Goal: Obtain resource: Download file/media

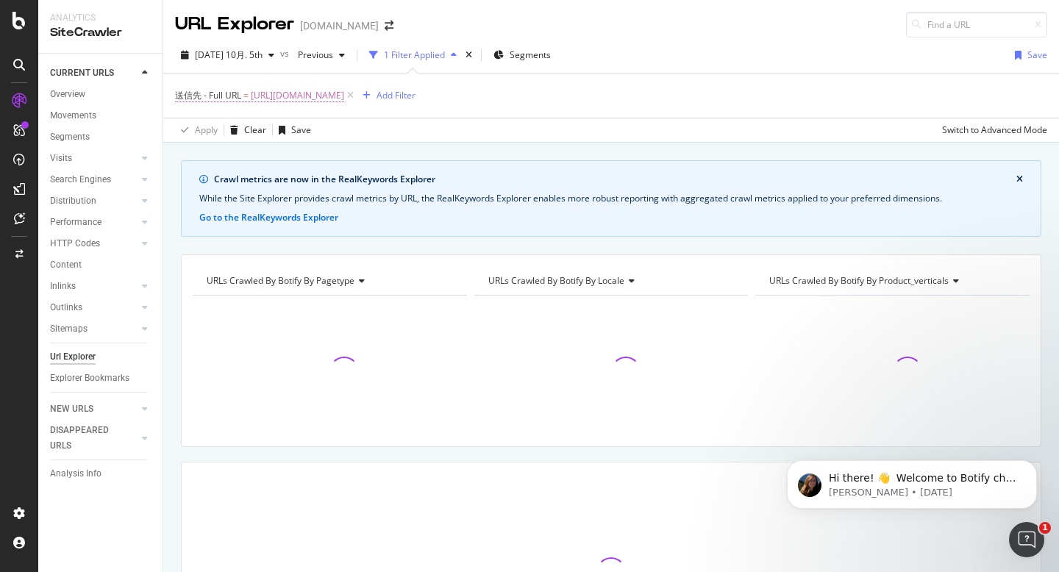
click at [344, 96] on span "[URL][DOMAIN_NAME]" at bounding box center [297, 95] width 93 height 21
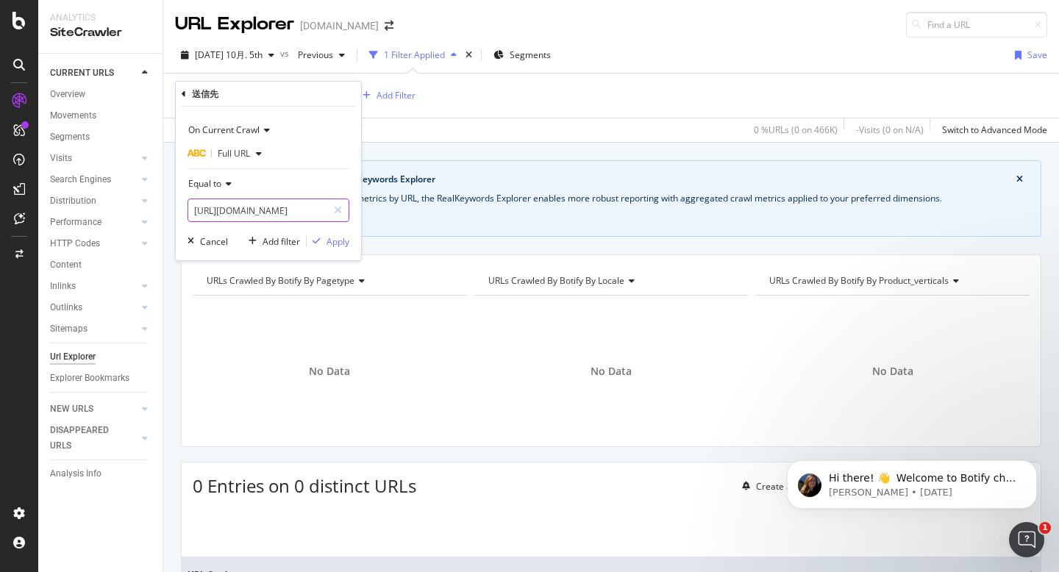
click at [279, 208] on input "[URL][DOMAIN_NAME]" at bounding box center [257, 211] width 139 height 24
paste input "ja_jp/features/generative-ai"
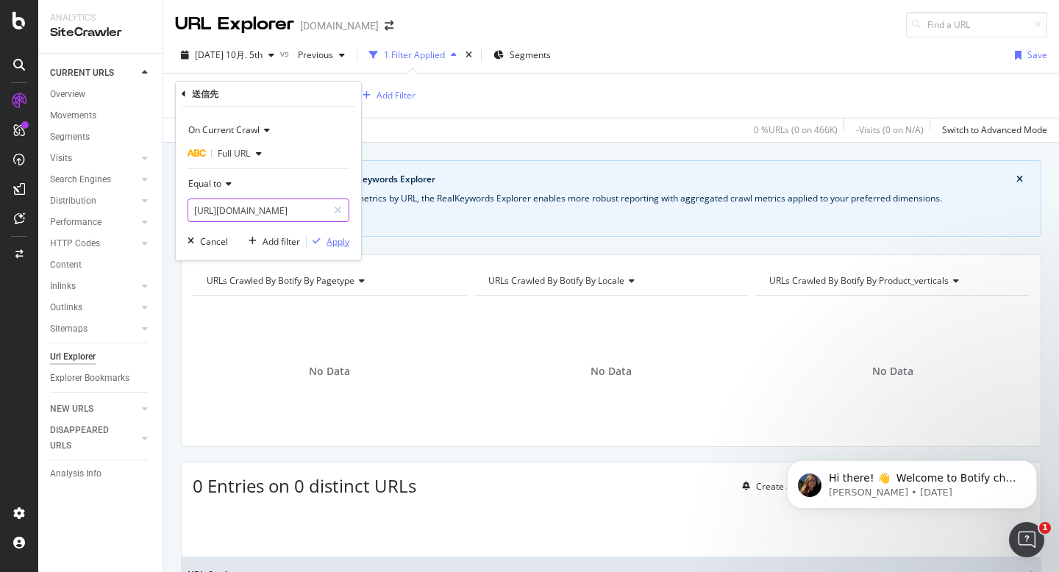
type input "https://www.canva.com/ja_jp/features/generative-ai/"
click at [340, 248] on button "Apply" at bounding box center [328, 241] width 43 height 15
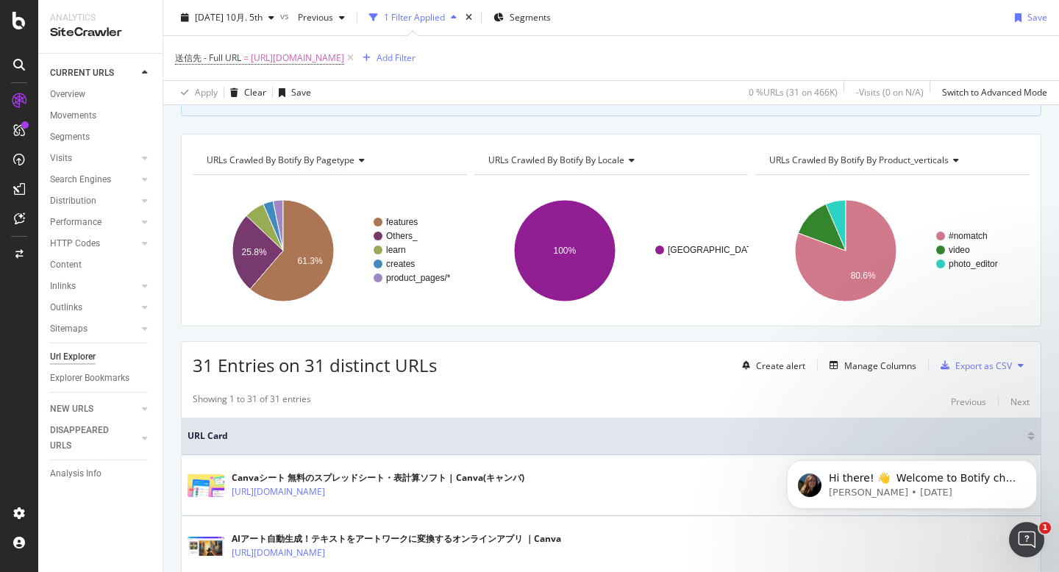
scroll to position [149, 0]
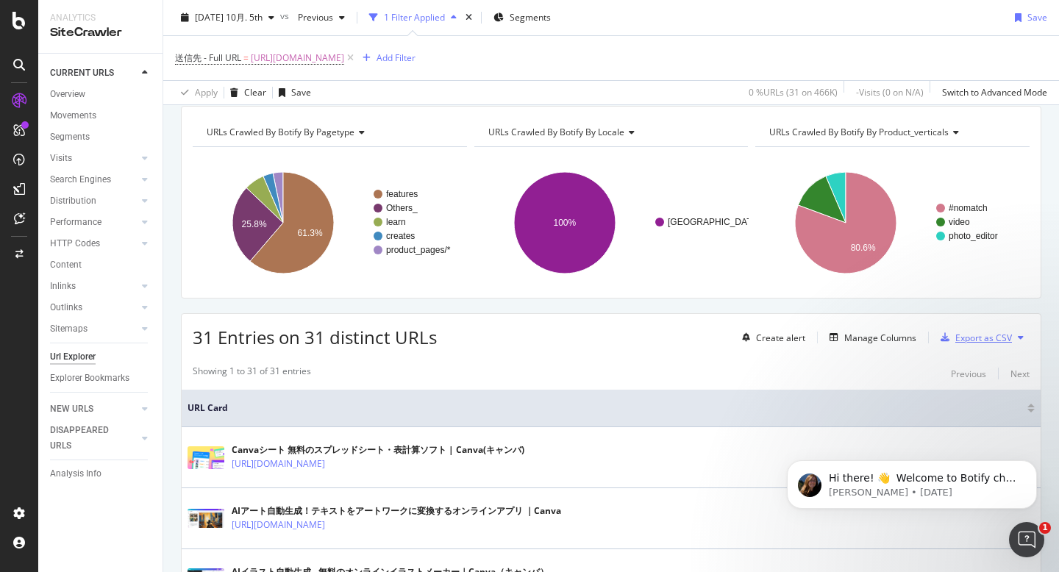
click at [985, 338] on div "Export as CSV" at bounding box center [983, 338] width 57 height 13
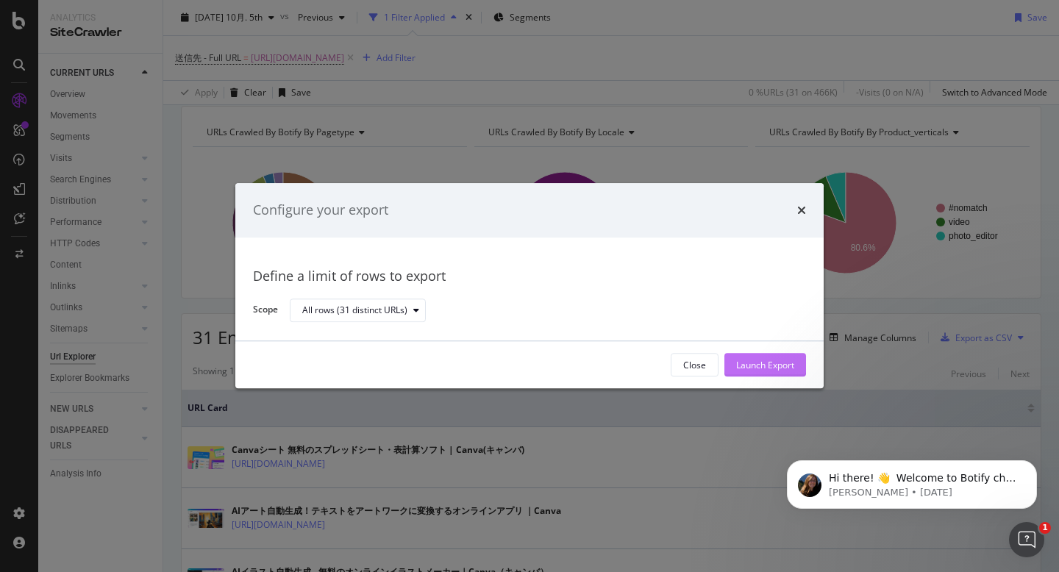
click at [777, 368] on div "Launch Export" at bounding box center [765, 365] width 58 height 13
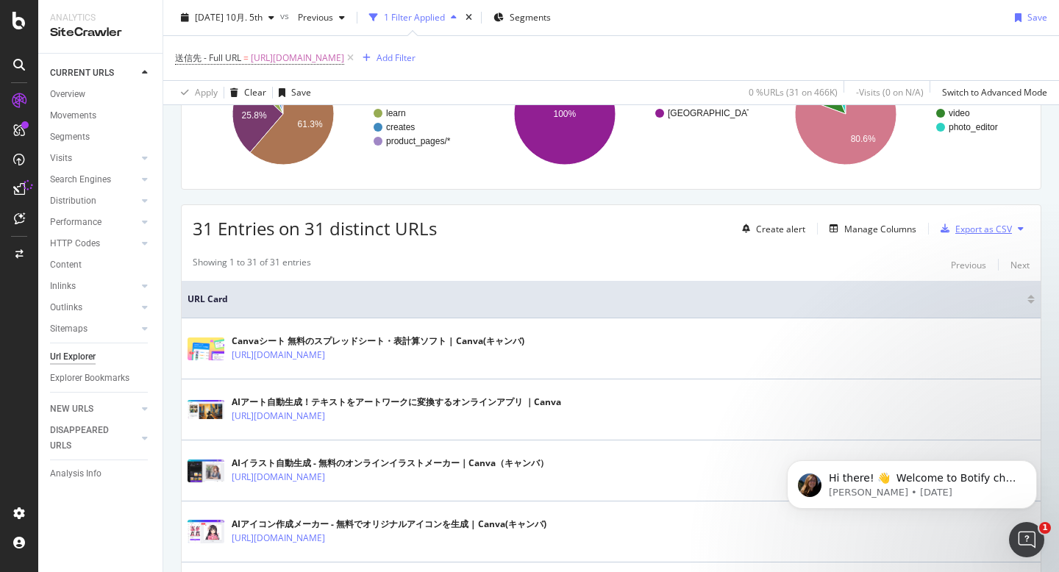
scroll to position [260, 0]
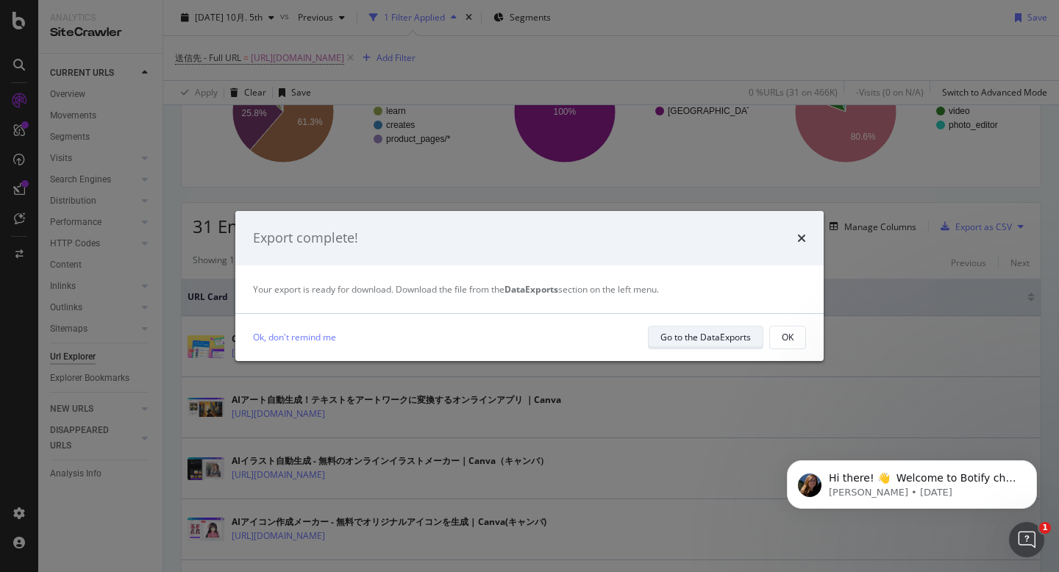
click at [721, 341] on div "Go to the DataExports" at bounding box center [705, 337] width 90 height 13
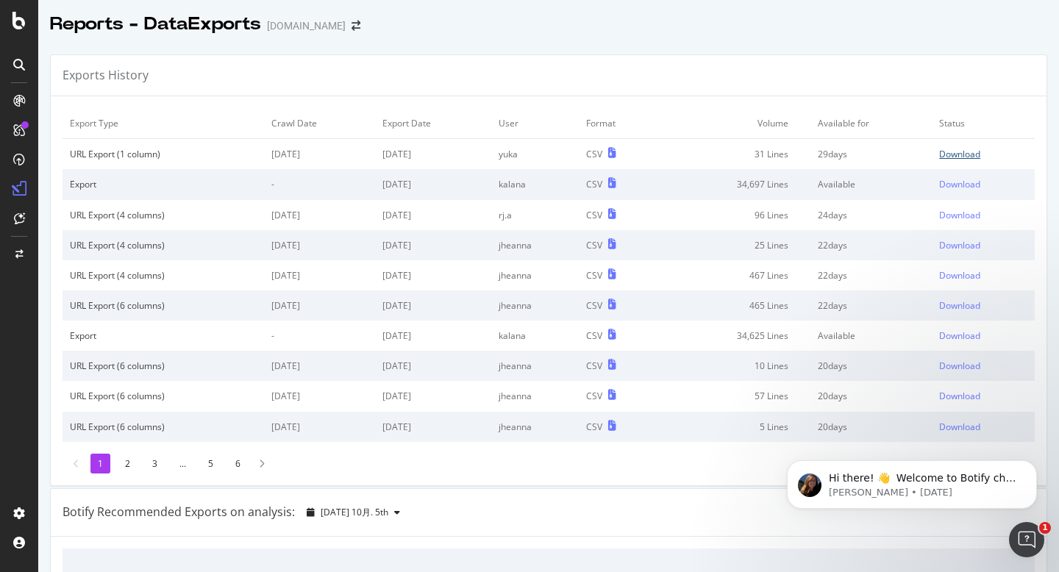
click at [968, 157] on div "Download" at bounding box center [959, 154] width 41 height 13
click at [1016, 168] on td "Download" at bounding box center [983, 154] width 103 height 31
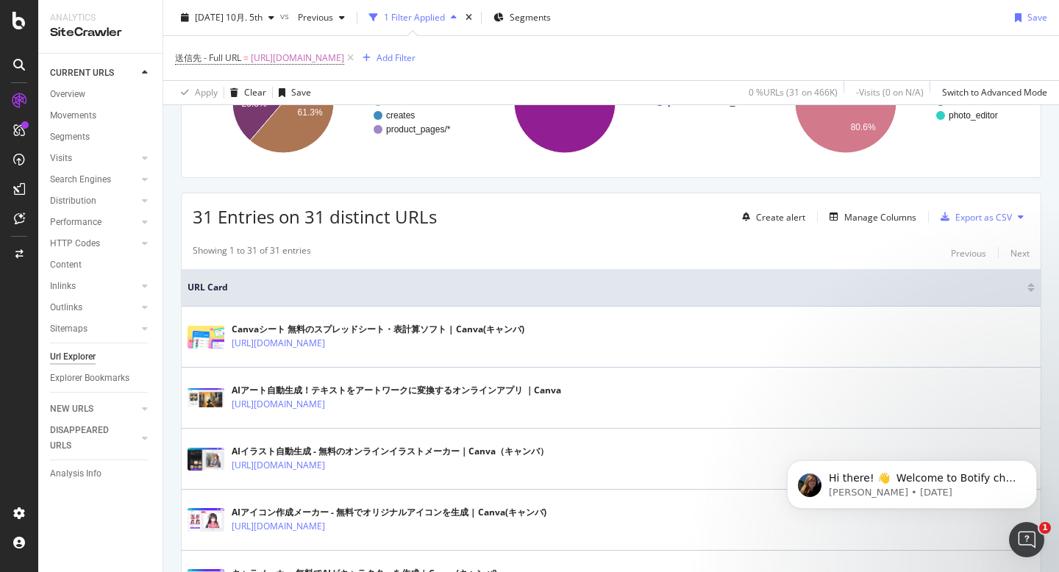
scroll to position [257, 0]
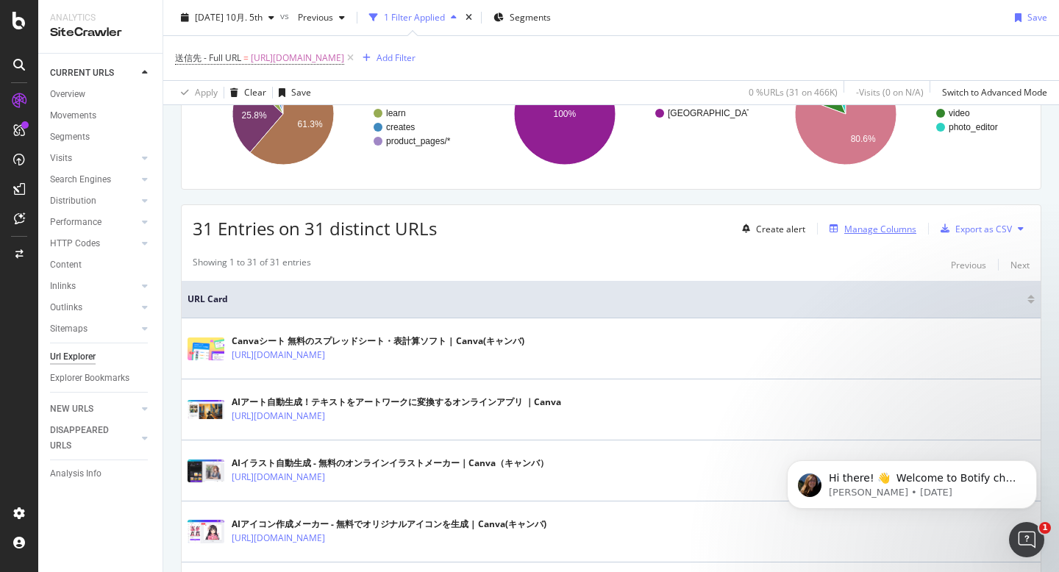
click at [893, 233] on div "Manage Columns" at bounding box center [880, 229] width 72 height 13
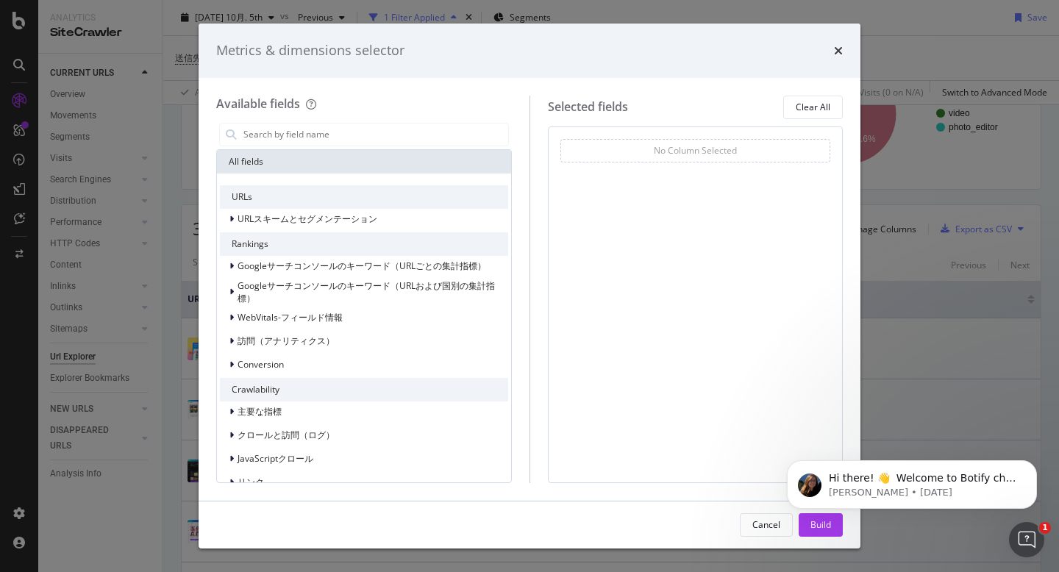
click at [844, 51] on div "Metrics & dimensions selector" at bounding box center [530, 51] width 662 height 54
click at [842, 58] on div "times" at bounding box center [838, 50] width 9 height 19
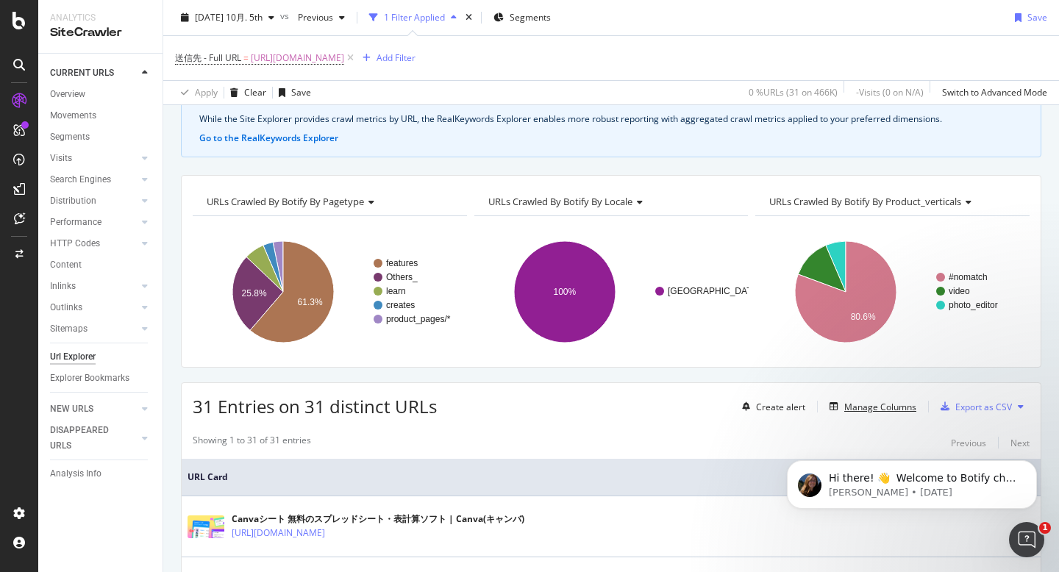
scroll to position [45, 0]
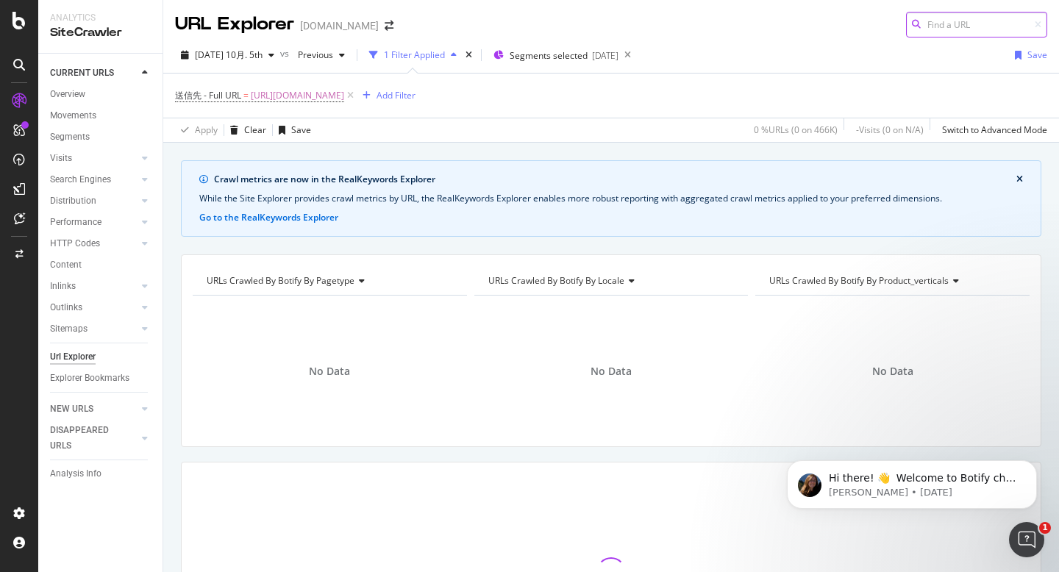
scroll to position [162, 0]
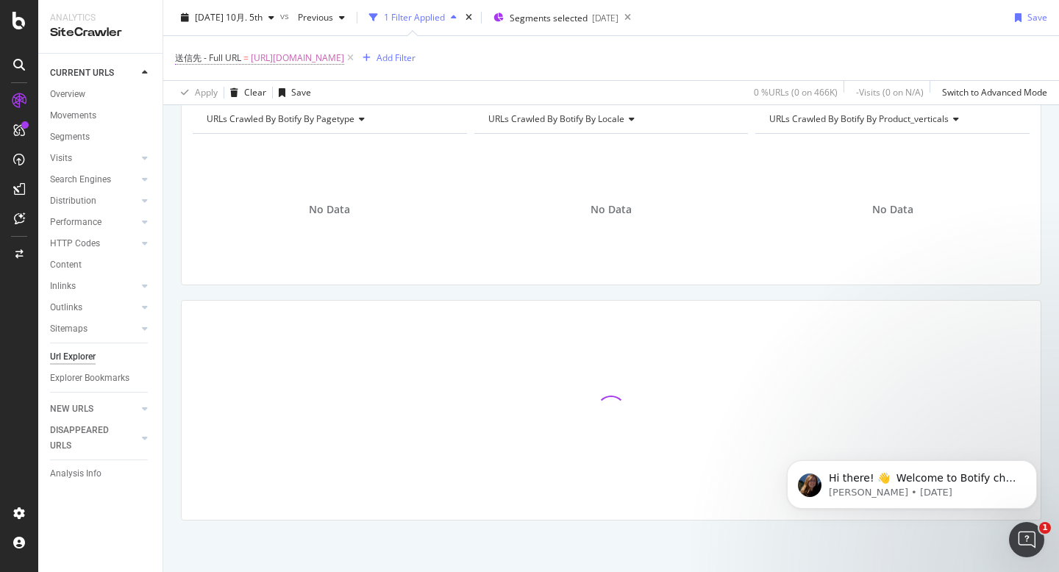
click at [344, 57] on span "https://www.canva.com/vi_vn/thiet-ke/ke-hoach-hang-ngay/" at bounding box center [297, 58] width 93 height 21
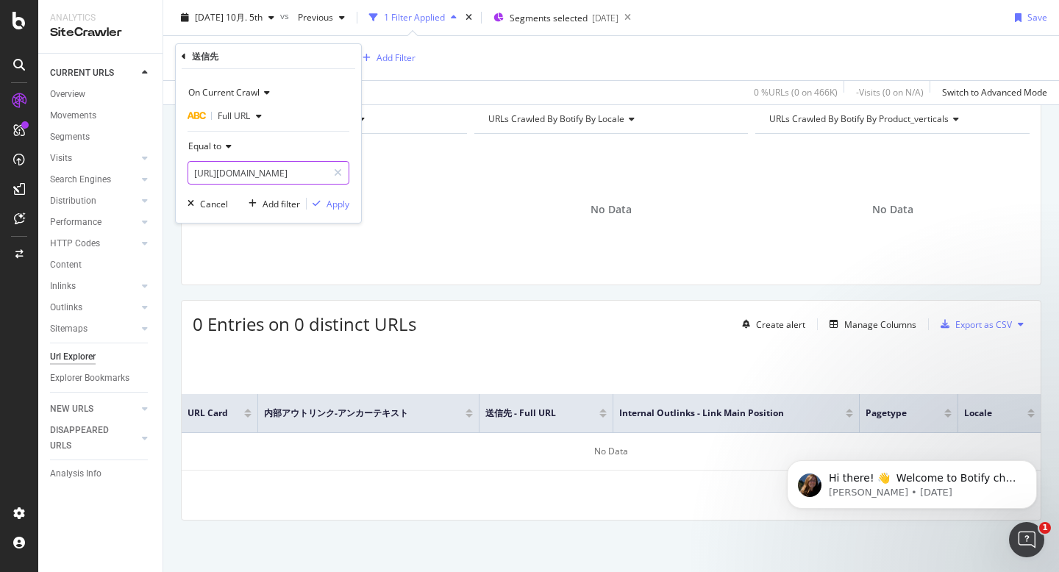
click at [299, 169] on input "[URL][DOMAIN_NAME]" at bounding box center [257, 173] width 139 height 24
paste input "ja_jp/learn/generative-ai"
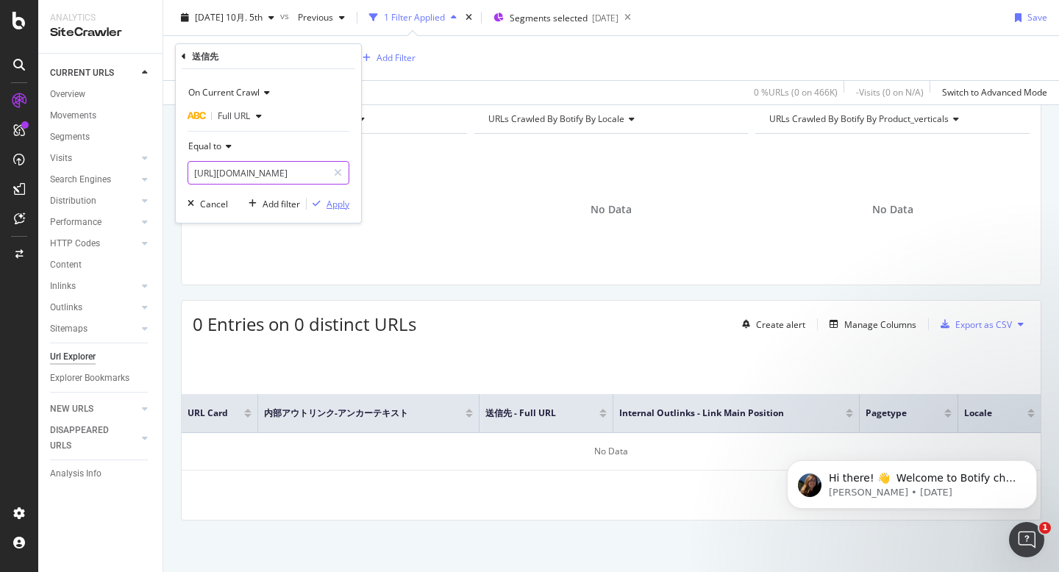
type input "https://www.canva.com/ja_jp/learn/generative-ai/"
click at [345, 202] on div "Apply" at bounding box center [338, 204] width 23 height 13
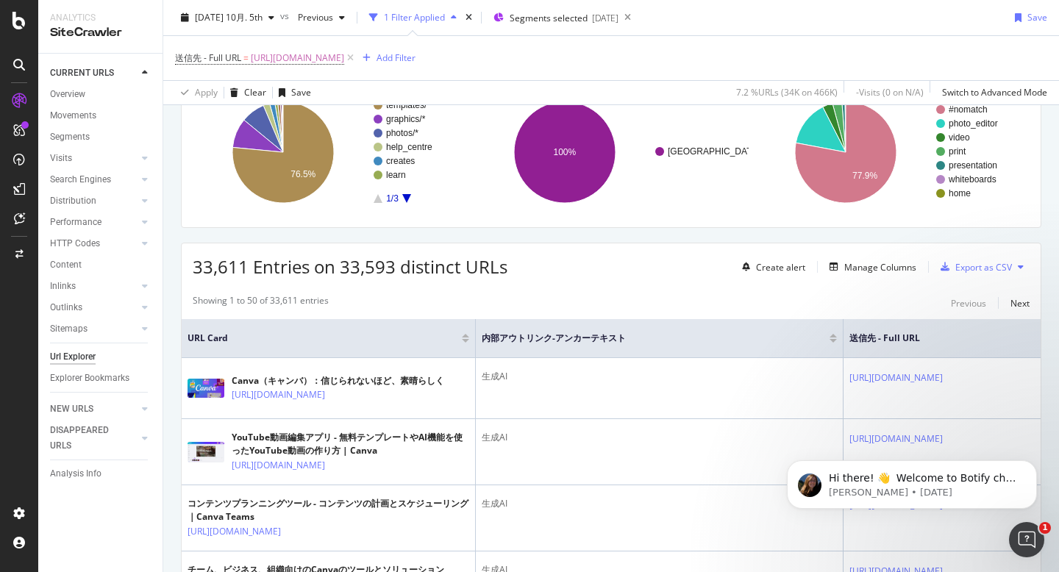
scroll to position [233, 0]
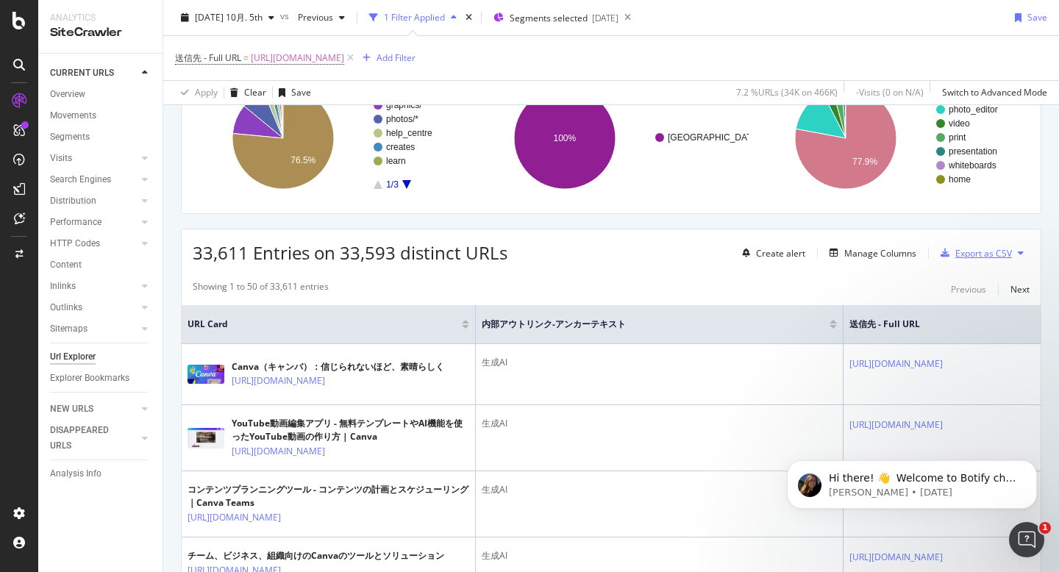
click at [985, 252] on div "Export as CSV" at bounding box center [983, 253] width 57 height 13
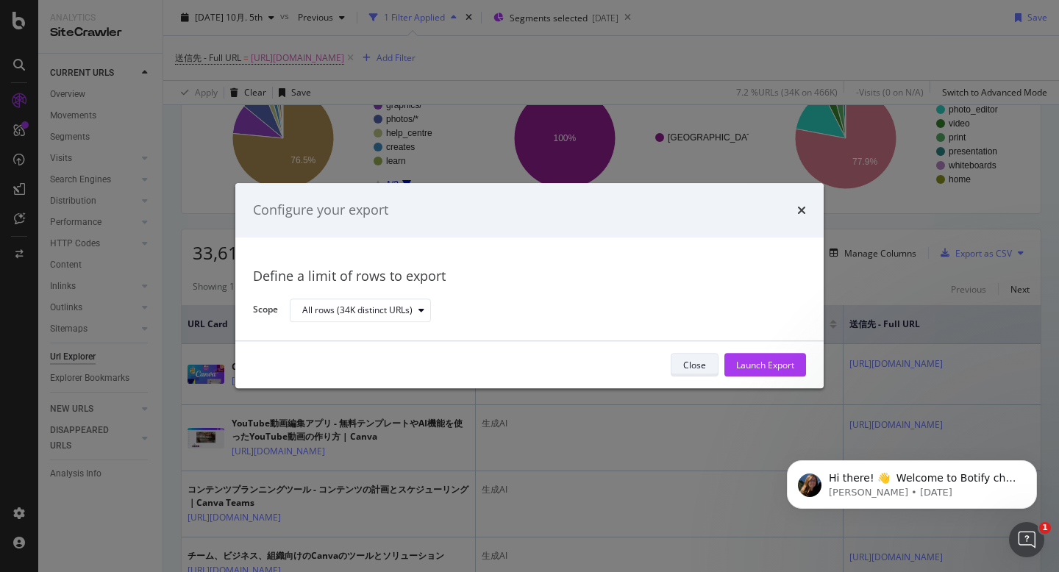
click at [698, 363] on div "Close" at bounding box center [694, 365] width 23 height 13
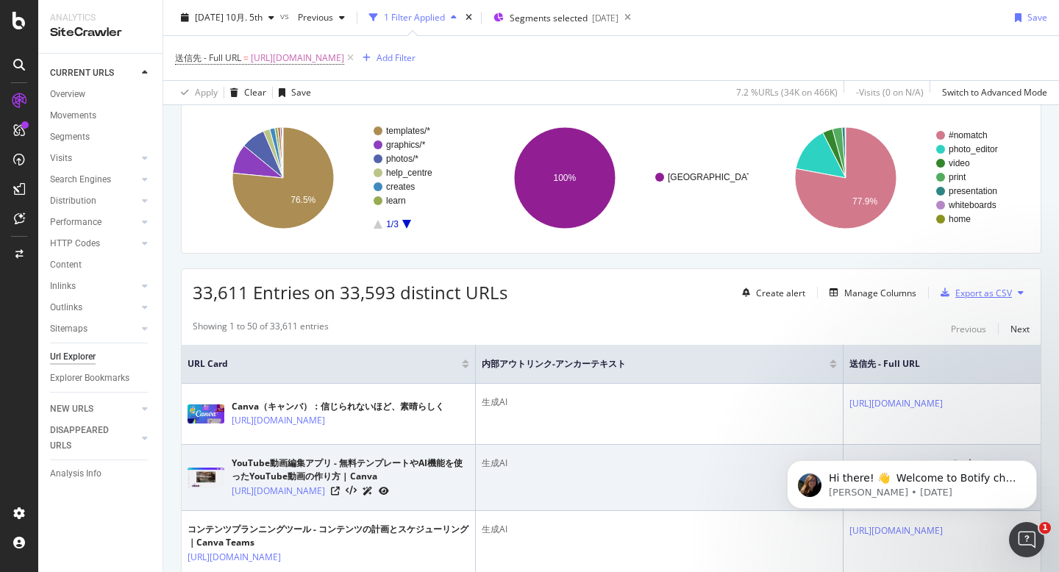
scroll to position [153, 0]
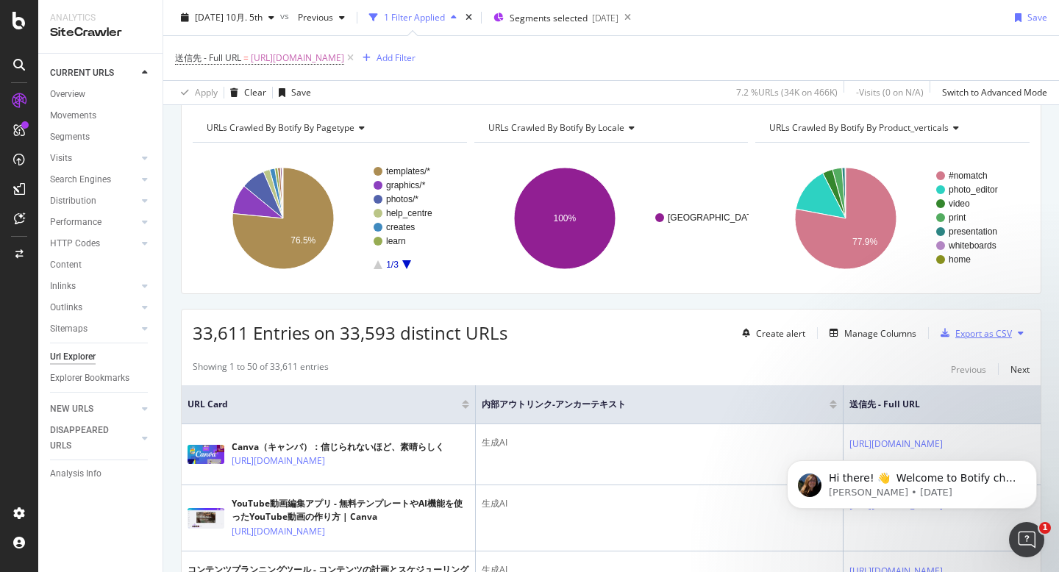
click at [969, 338] on div "Export as CSV" at bounding box center [983, 333] width 57 height 13
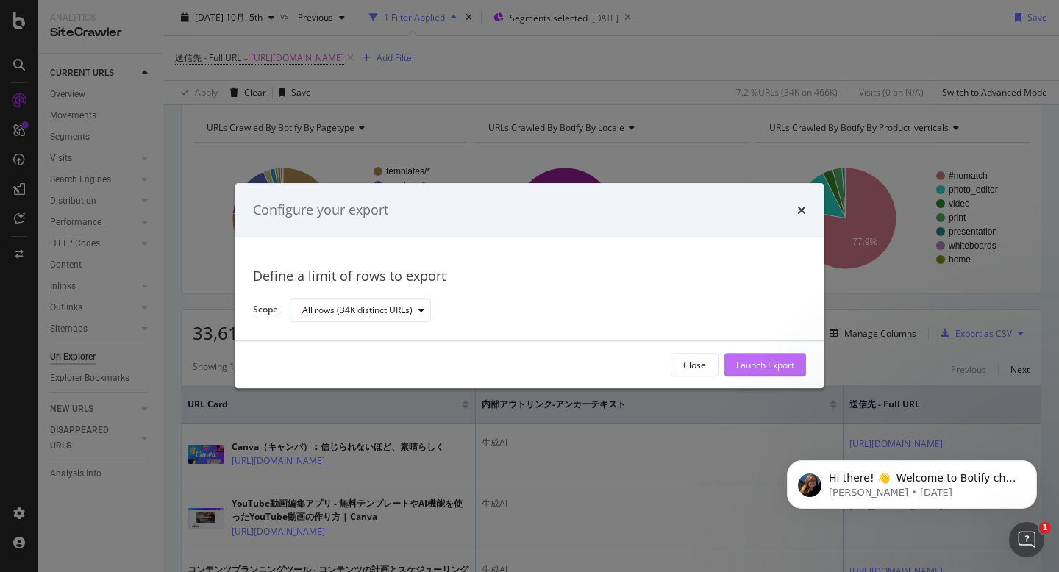
click at [765, 365] on div "Launch Export" at bounding box center [765, 365] width 58 height 13
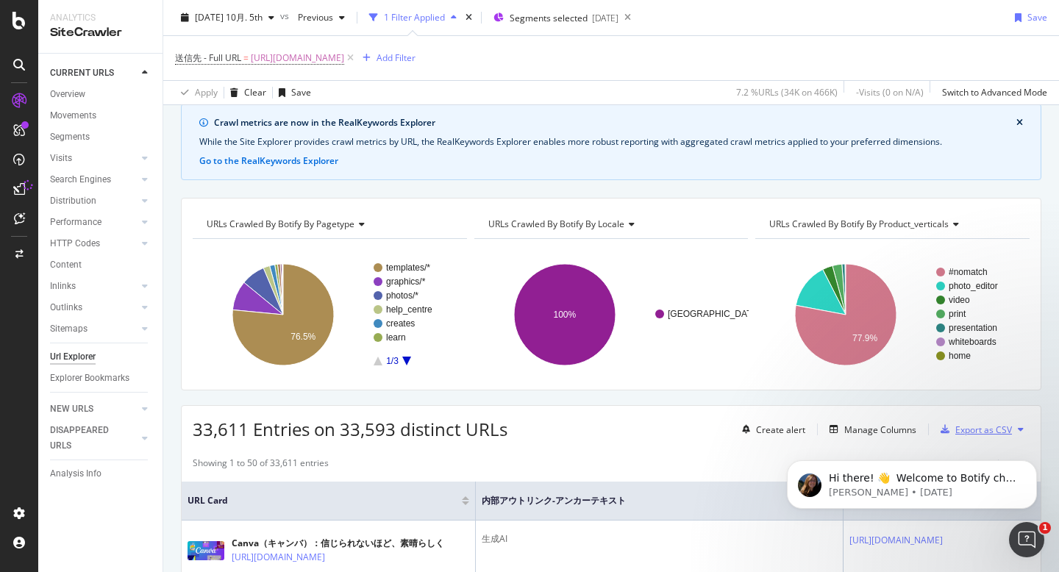
scroll to position [101, 0]
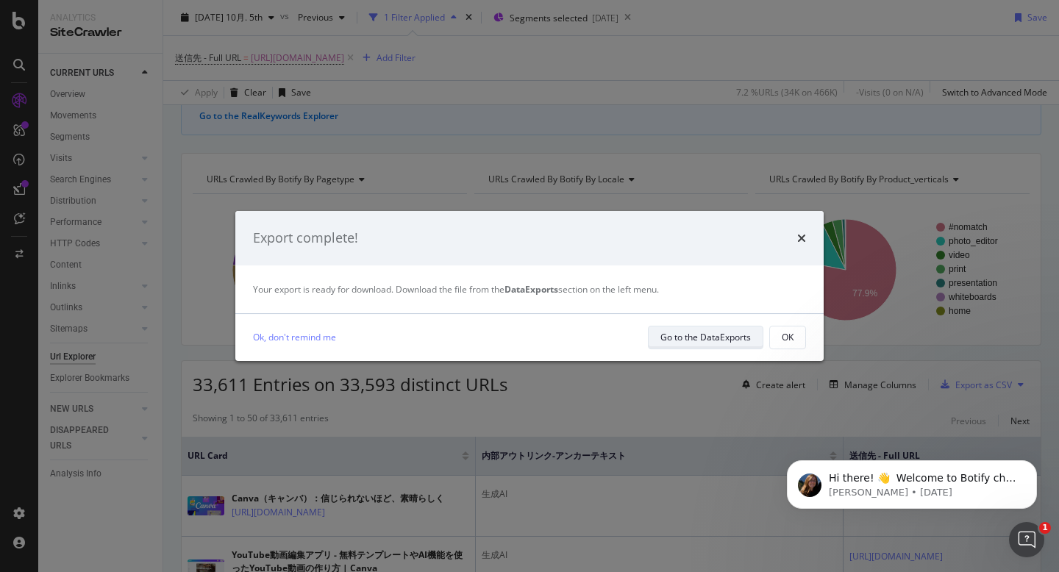
click at [705, 343] on div "Go to the DataExports" at bounding box center [705, 337] width 90 height 13
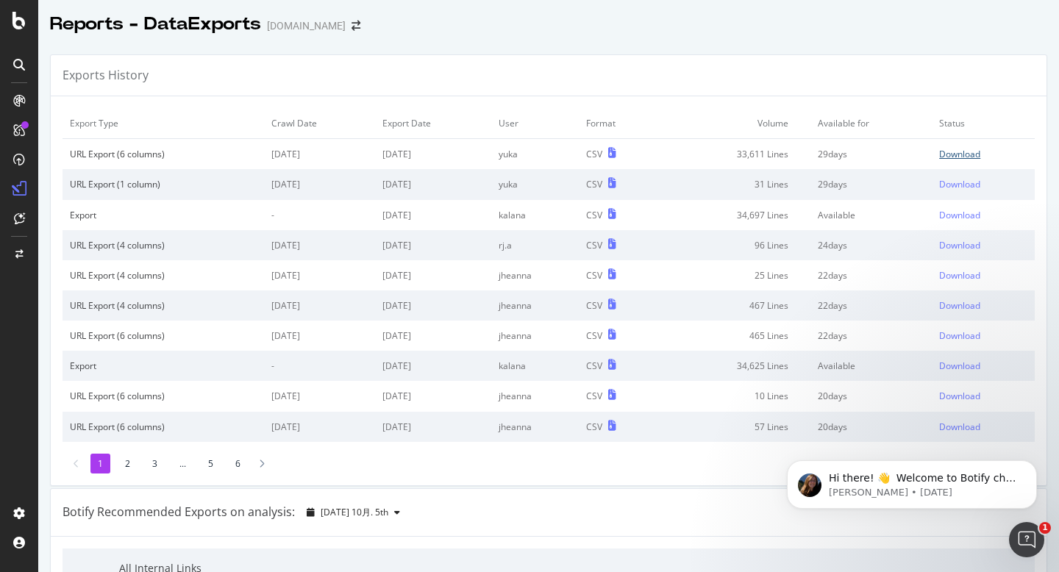
click at [960, 154] on div "Download" at bounding box center [959, 154] width 41 height 13
click at [657, 57] on div "Exports History" at bounding box center [549, 75] width 996 height 41
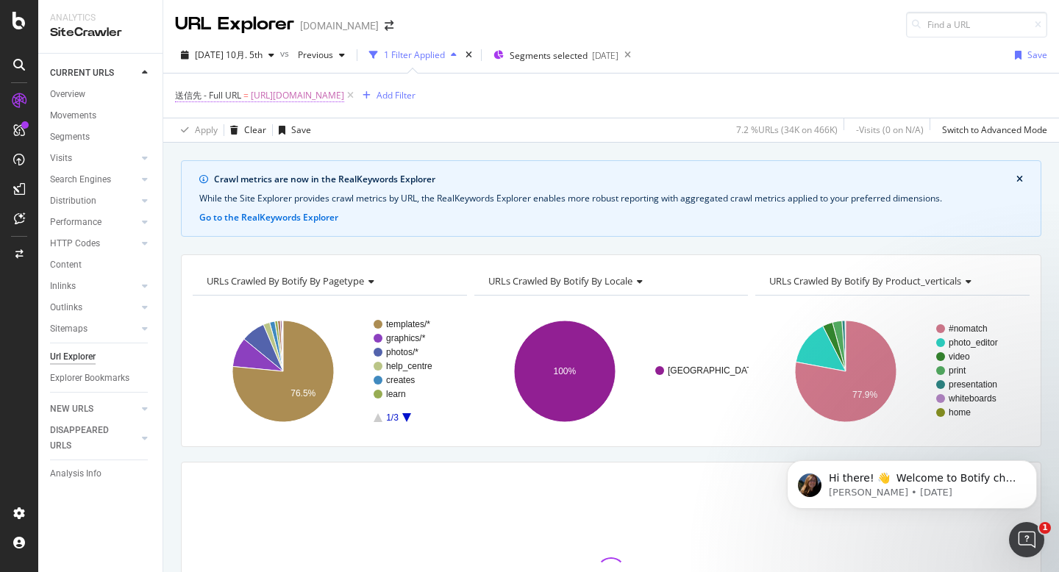
click at [344, 95] on span "https://www.canva.com/ja_jp/learn/generative-ai/" at bounding box center [297, 95] width 93 height 21
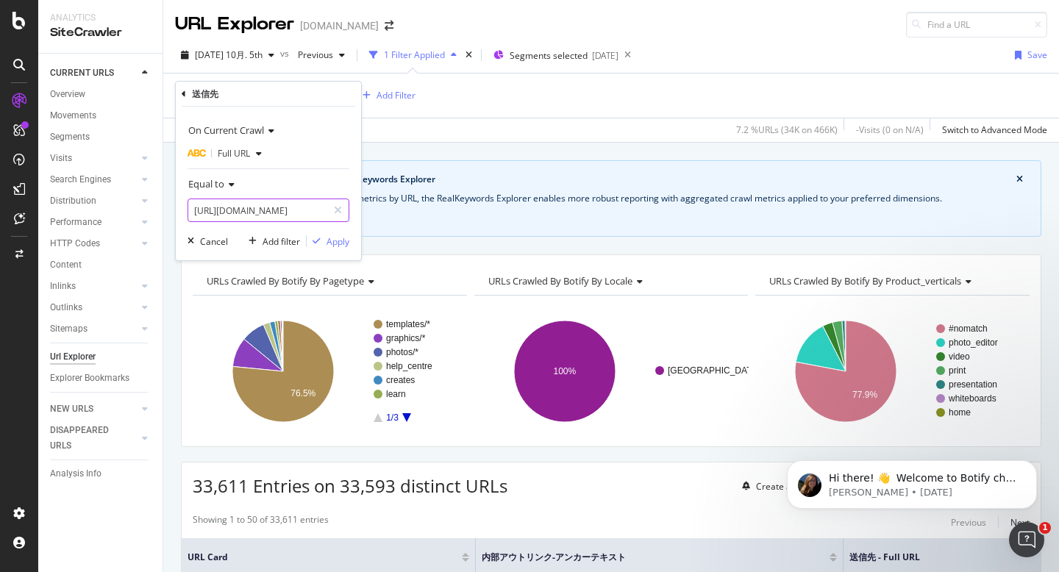
click at [277, 211] on input "https://www.canva.com/ja_jp/learn/generative-ai/" at bounding box center [257, 211] width 139 height 24
paste input "features"
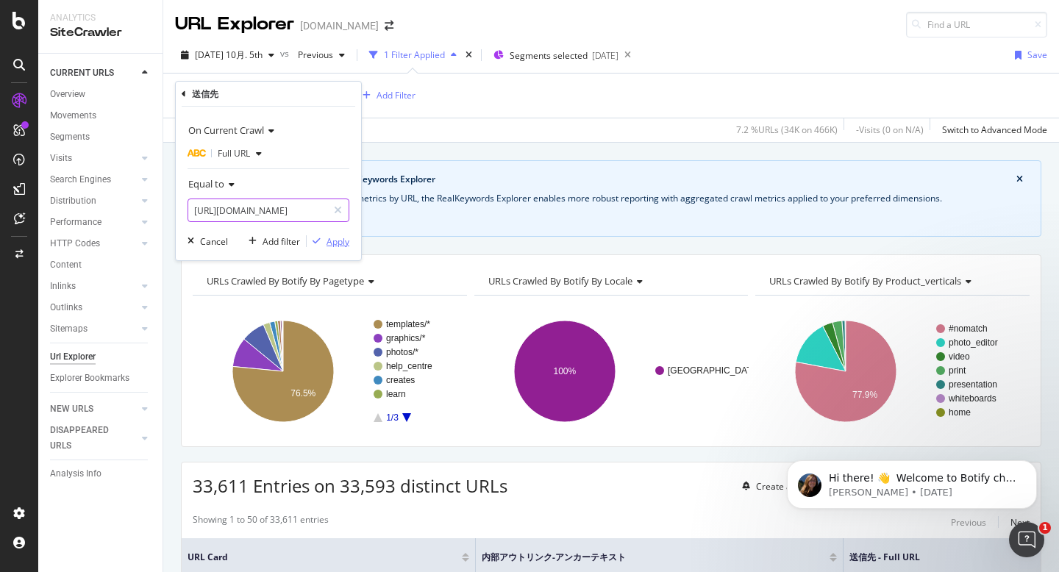
type input "https://www.canva.com/ja_jp/features/generative-ai/"
drag, startPoint x: 341, startPoint y: 241, endPoint x: 339, endPoint y: 265, distance: 24.3
click at [341, 241] on div "Apply" at bounding box center [338, 241] width 23 height 13
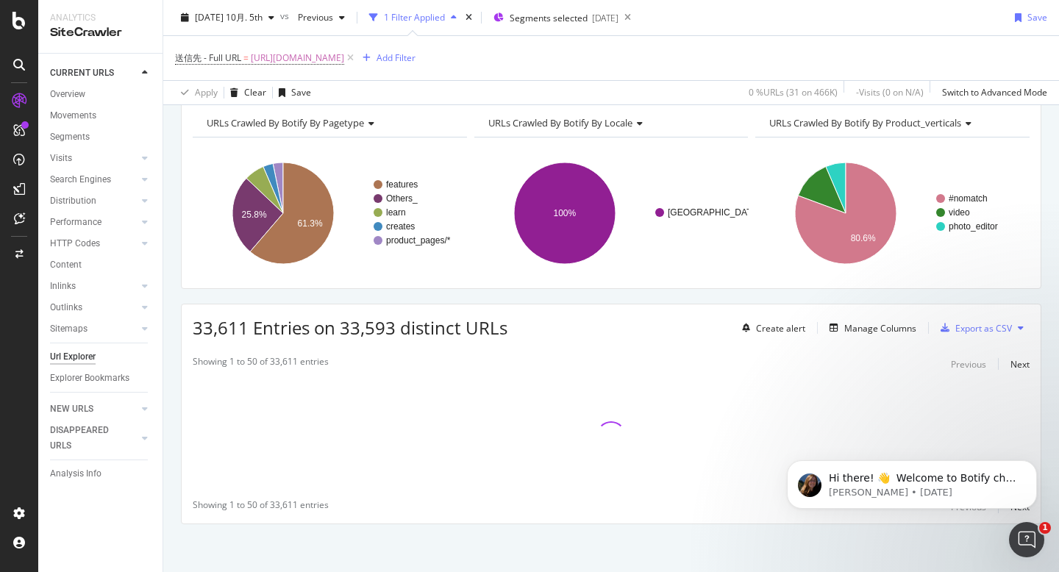
scroll to position [162, 0]
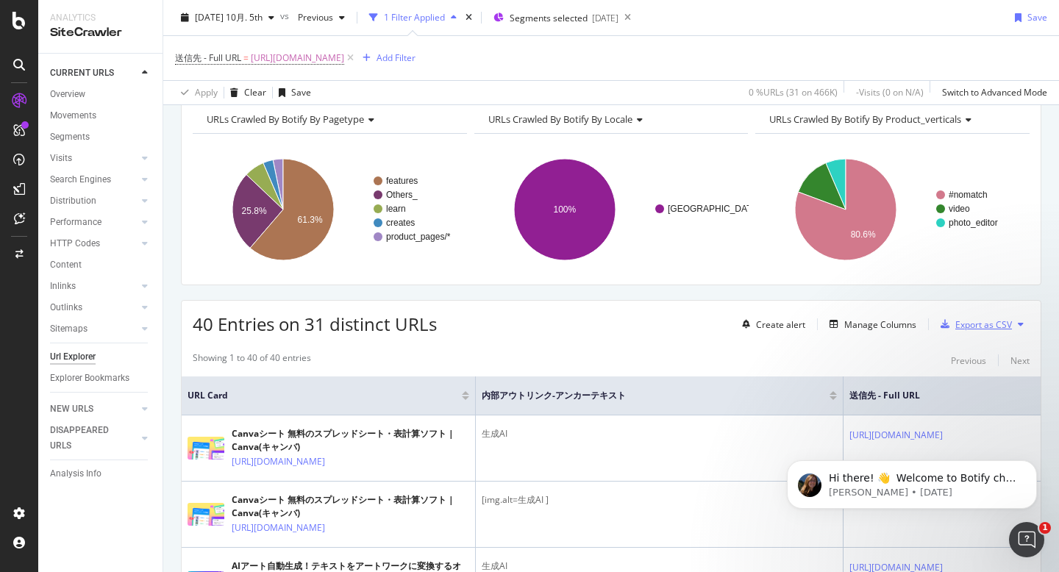
click at [972, 322] on div "Export as CSV" at bounding box center [983, 324] width 57 height 13
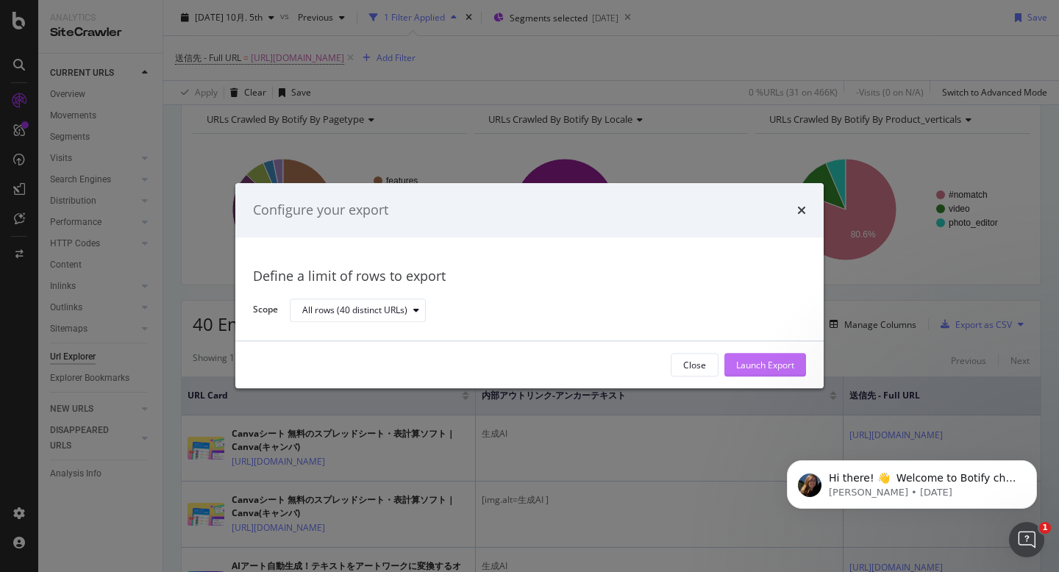
click at [746, 363] on div "Launch Export" at bounding box center [765, 365] width 58 height 13
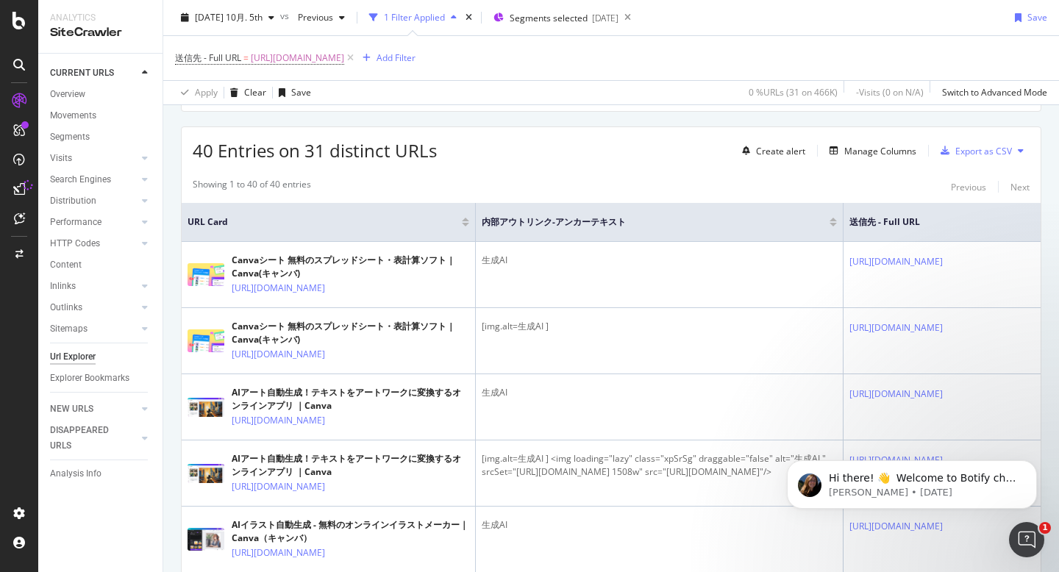
scroll to position [370, 0]
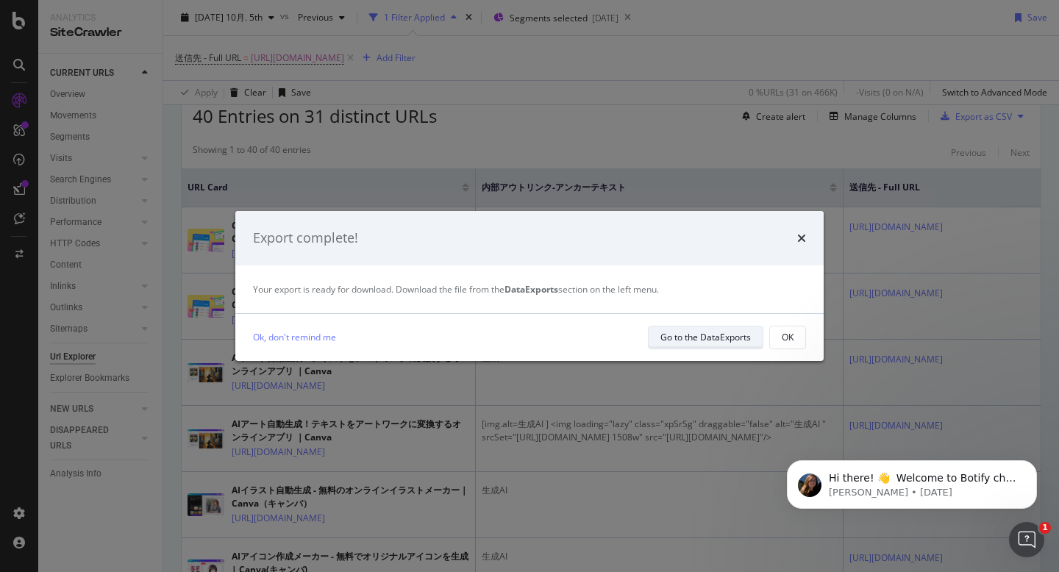
click at [705, 345] on div "Go to the DataExports" at bounding box center [705, 337] width 90 height 21
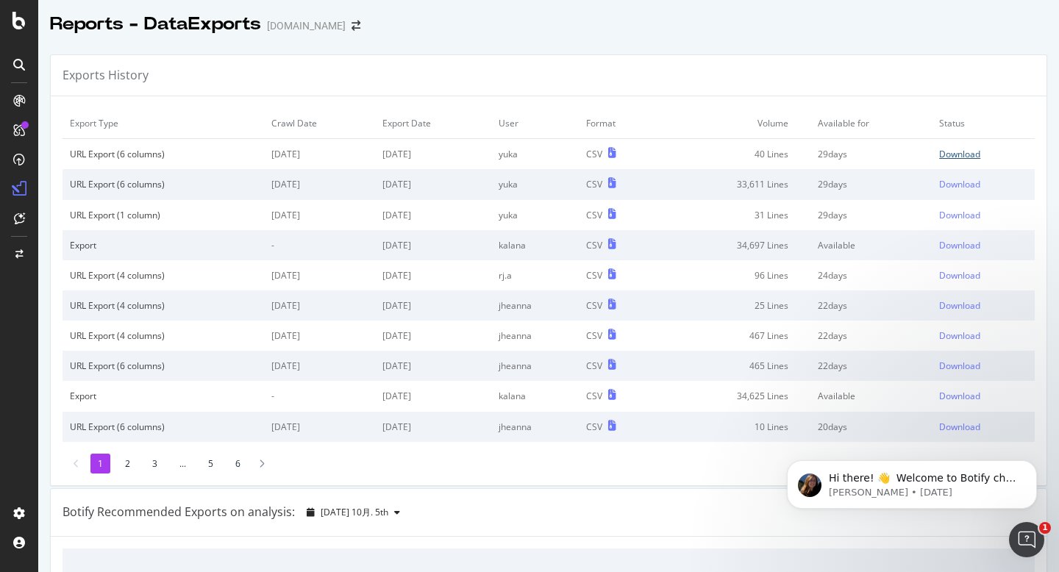
click at [972, 154] on div "Download" at bounding box center [959, 154] width 41 height 13
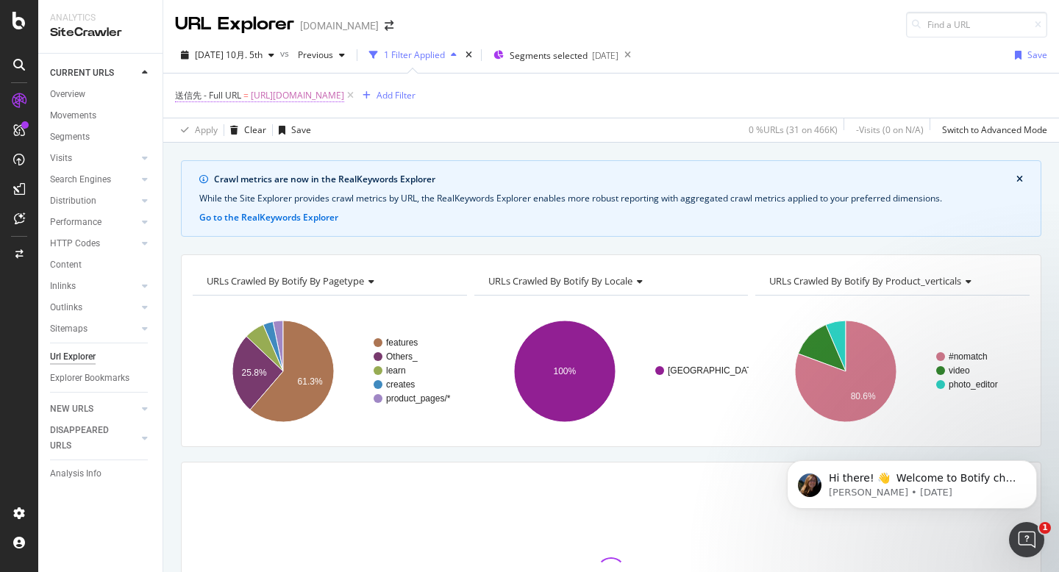
click at [321, 93] on span "https://www.canva.com/ja_jp/features/generative-ai/" at bounding box center [297, 95] width 93 height 21
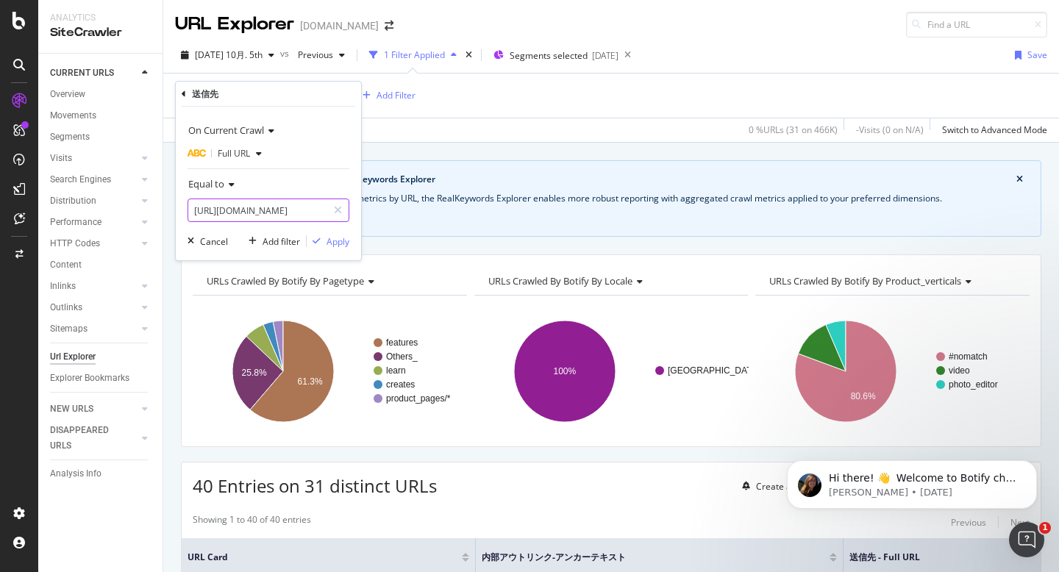
click at [288, 206] on input "https://www.canva.com/ja_jp/features/generative-ai/" at bounding box center [257, 211] width 139 height 24
paste input "learn"
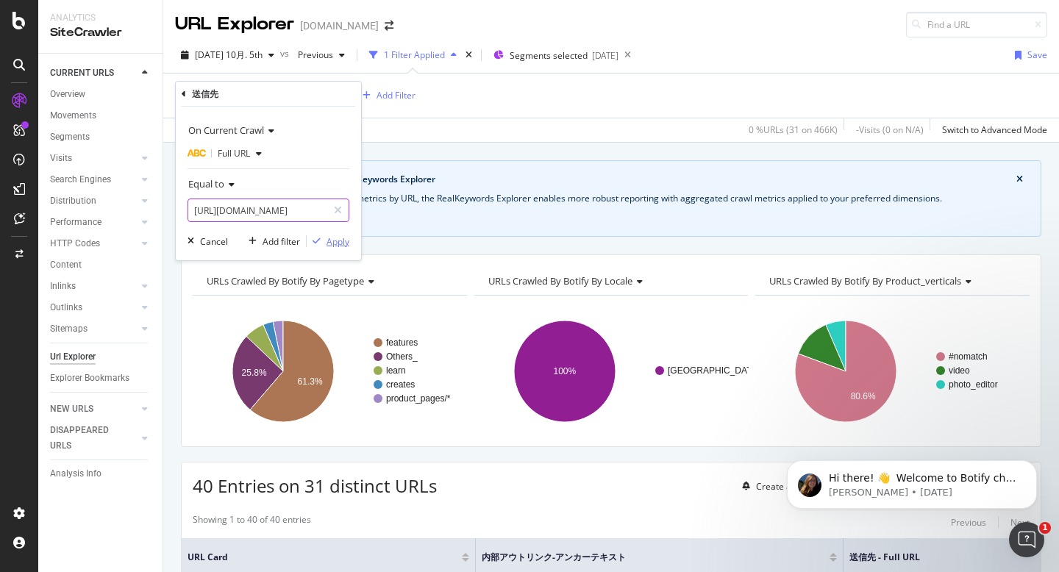
type input "https://www.canva.com/ja_jp/learn/generative-ai/"
click at [340, 248] on button "Apply" at bounding box center [328, 241] width 43 height 15
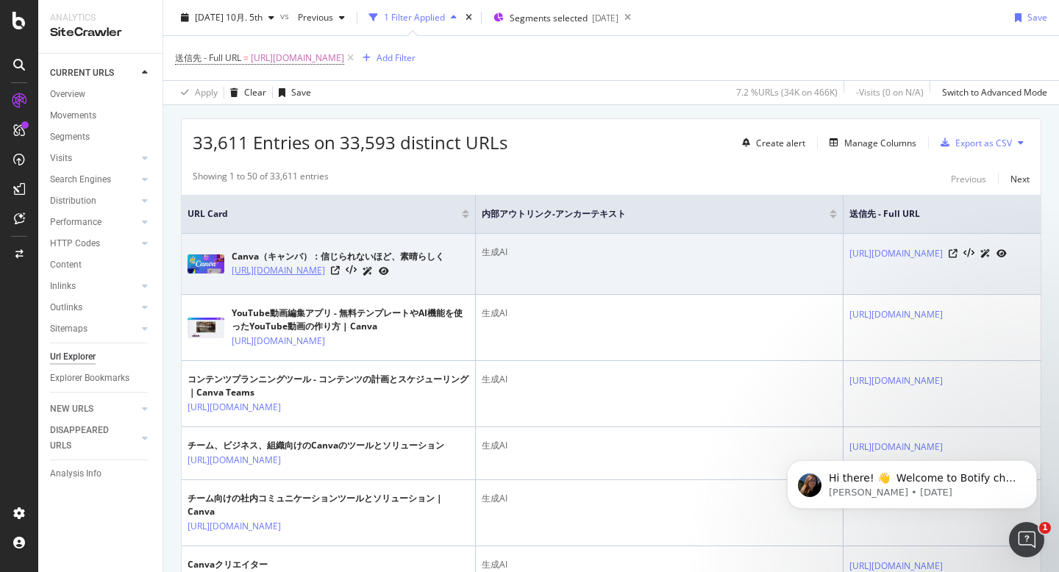
click at [325, 274] on link "[URL][DOMAIN_NAME]" at bounding box center [278, 270] width 93 height 15
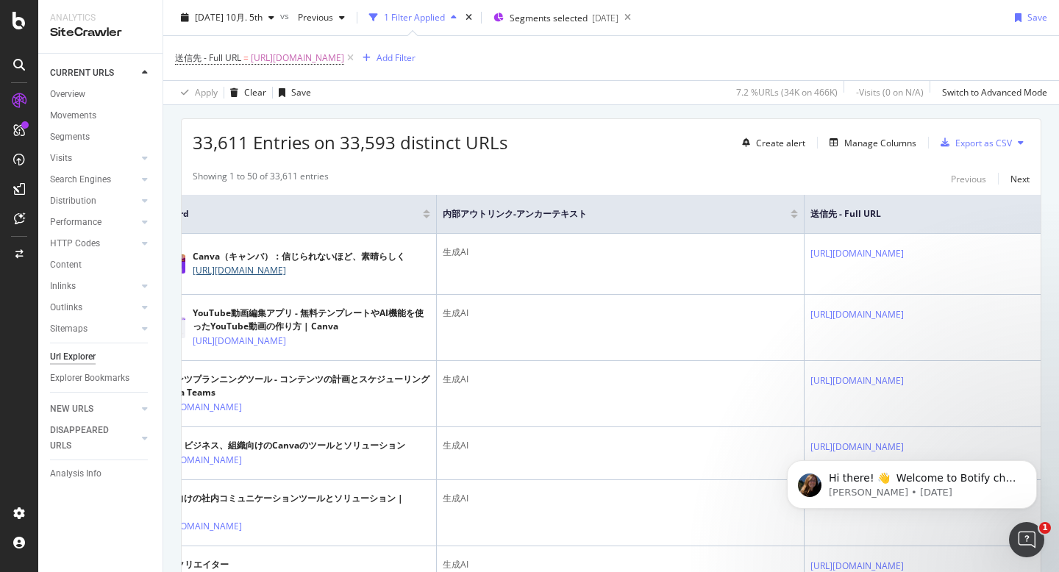
scroll to position [0, 74]
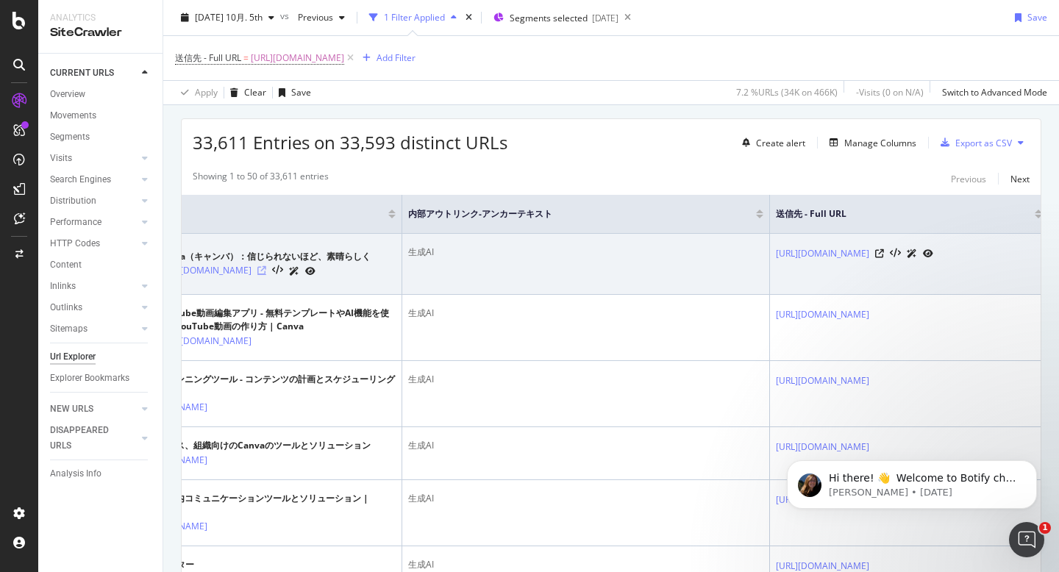
click at [266, 269] on icon at bounding box center [261, 270] width 9 height 9
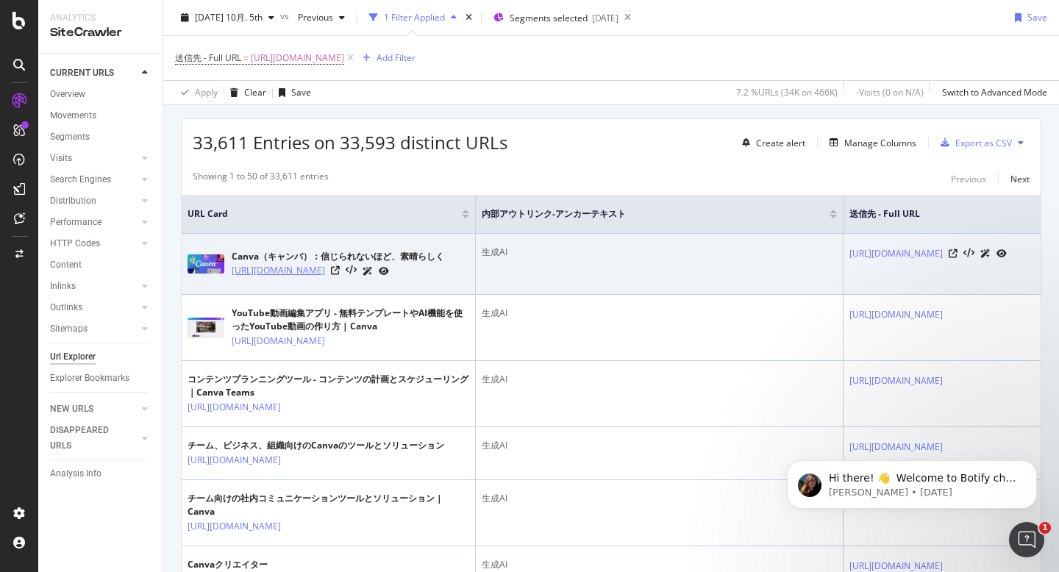
drag, startPoint x: 229, startPoint y: 272, endPoint x: 350, endPoint y: 273, distance: 121.3
click at [350, 273] on div "Canva（キャンバ）：信じられないほど、素晴らしく https://www.canva.com/ja_jp/" at bounding box center [329, 264] width 282 height 37
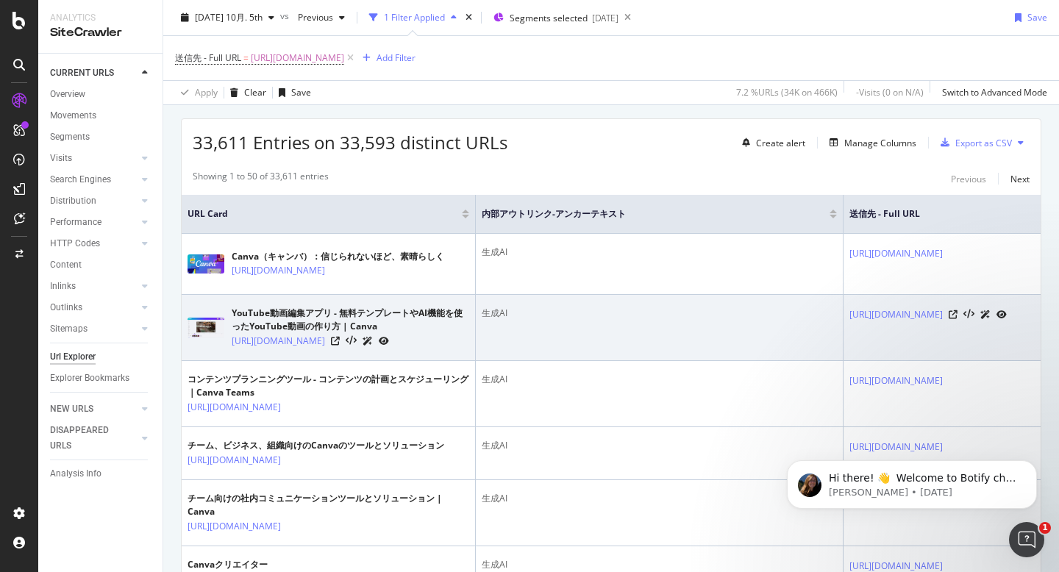
copy link "https://www.canva.com/ja_jp"
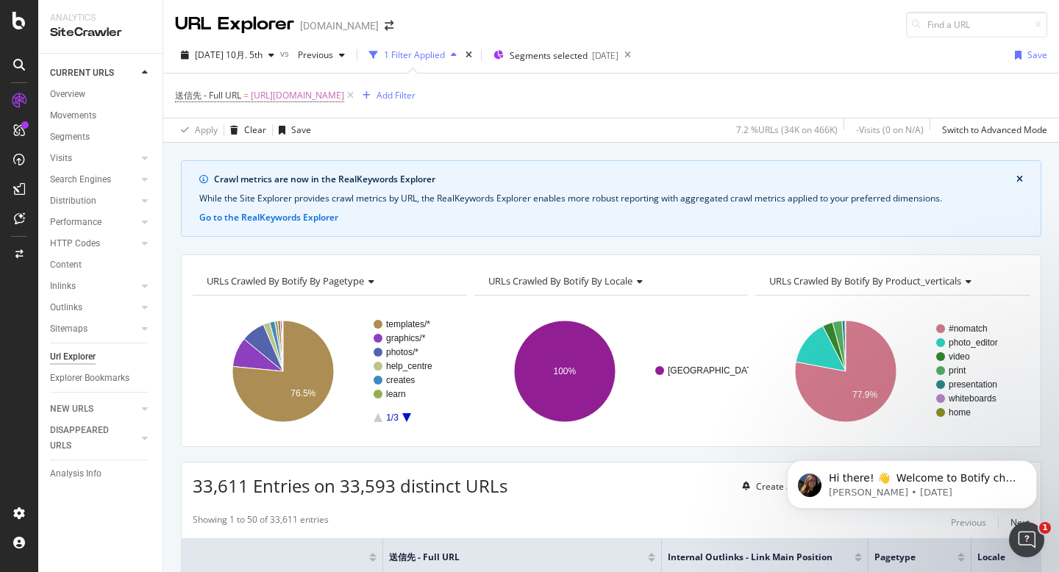
click at [396, 488] on span "33,611 Entries on 33,593 distinct URLs" at bounding box center [350, 486] width 315 height 24
drag, startPoint x: 395, startPoint y: 490, endPoint x: 341, endPoint y: 493, distance: 54.5
click at [341, 493] on span "33,611 Entries on 33,593 distinct URLs" at bounding box center [350, 486] width 315 height 24
drag, startPoint x: 245, startPoint y: 490, endPoint x: 188, endPoint y: 490, distance: 57.4
click at [188, 490] on div "33,611 Entries on 33,593 distinct URLs Create alert Manage Columns Export as CSV" at bounding box center [611, 481] width 859 height 36
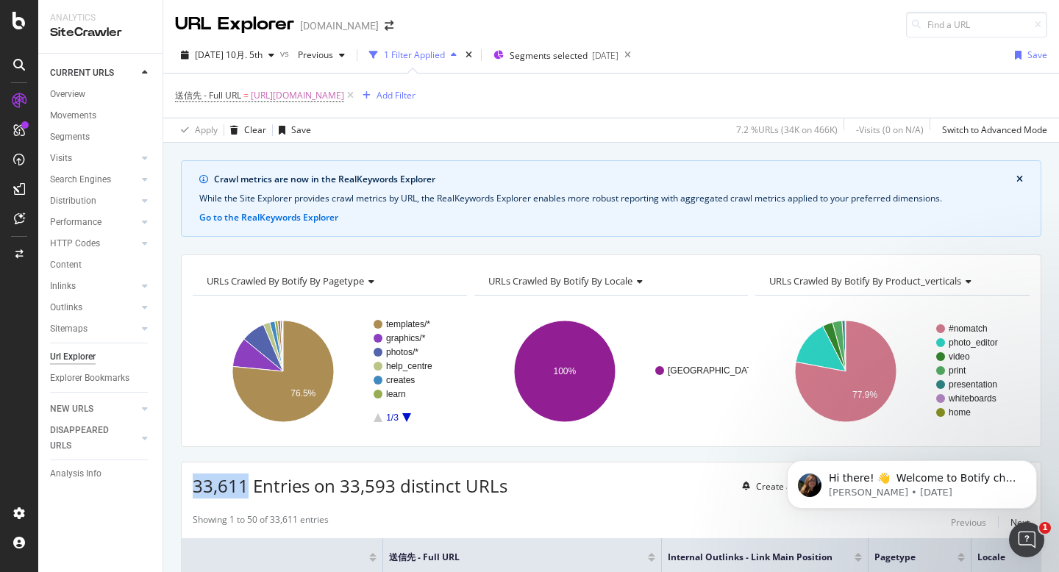
copy span "33,611"
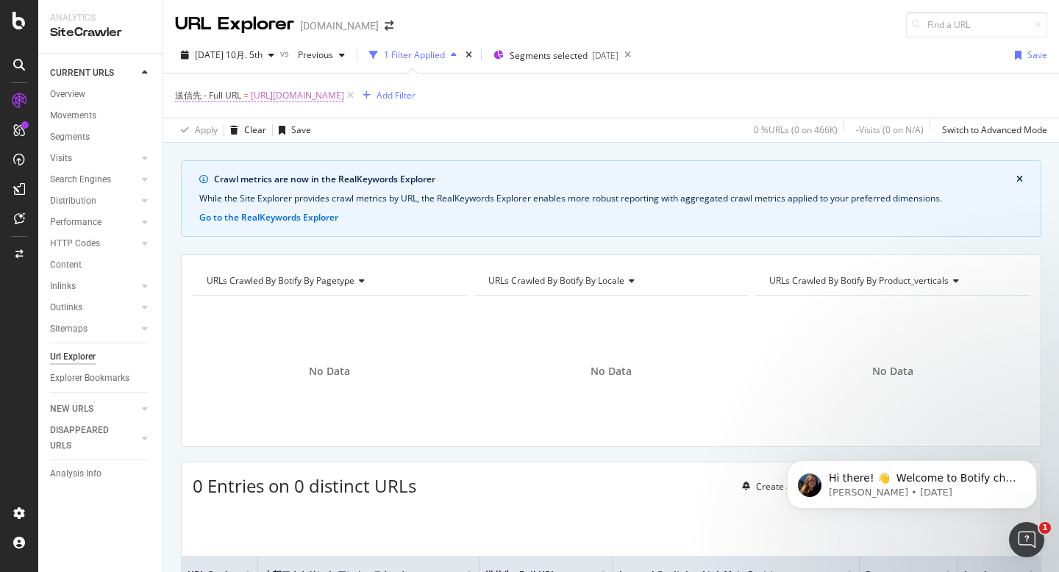
click at [344, 93] on span "https://www.canva.com/vi_vn/thiet-ke/ke-hoach-hang-ngay/" at bounding box center [297, 95] width 93 height 21
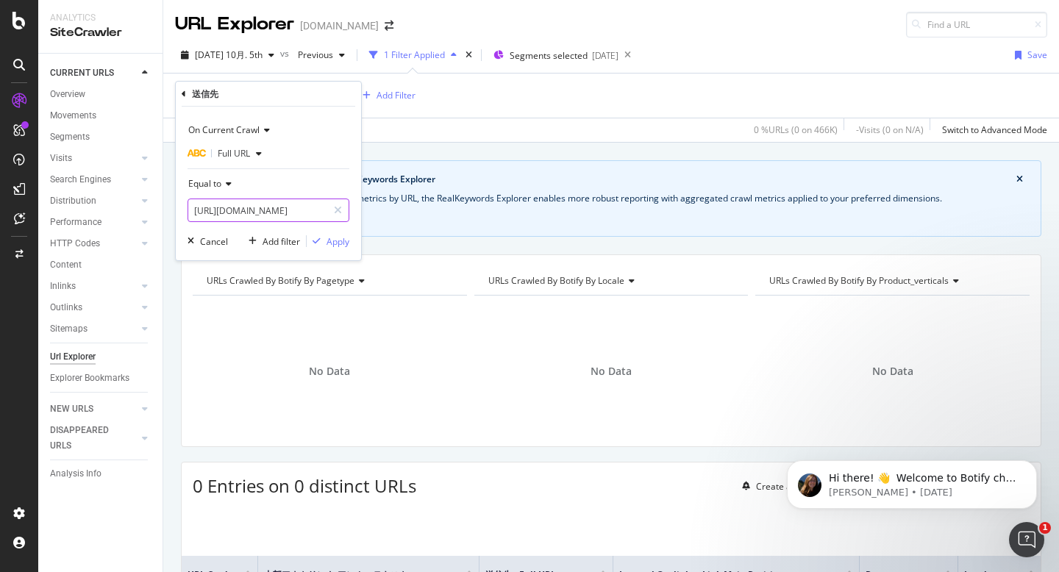
click at [244, 219] on input "[URL][DOMAIN_NAME]" at bounding box center [257, 211] width 139 height 24
click at [244, 217] on input "[URL][DOMAIN_NAME]" at bounding box center [257, 211] width 139 height 24
paste input "ja_jp/ai-assistant"
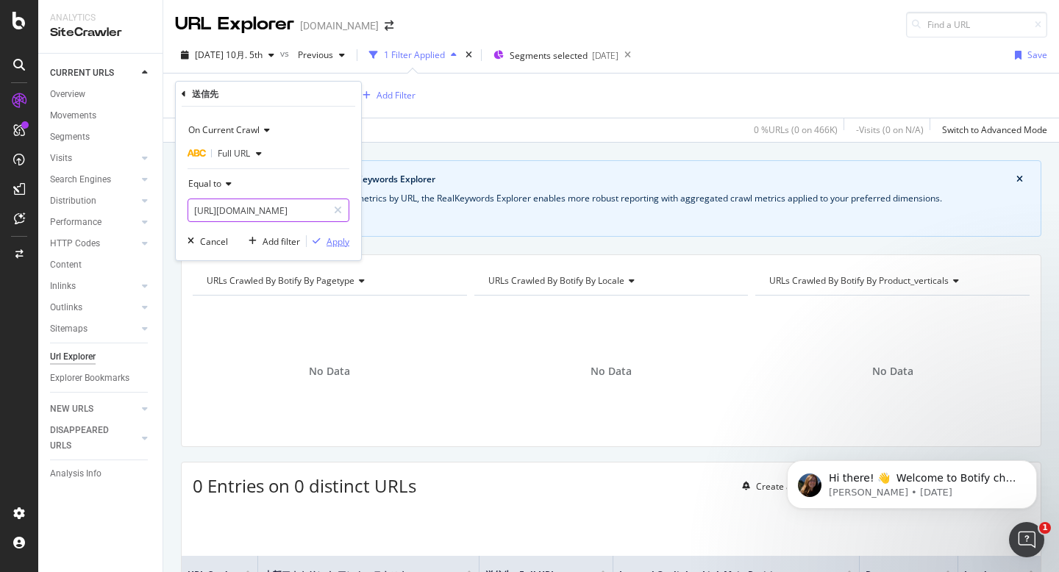
scroll to position [0, 43]
type input "[URL][DOMAIN_NAME]"
click at [342, 243] on div "Apply" at bounding box center [338, 241] width 23 height 13
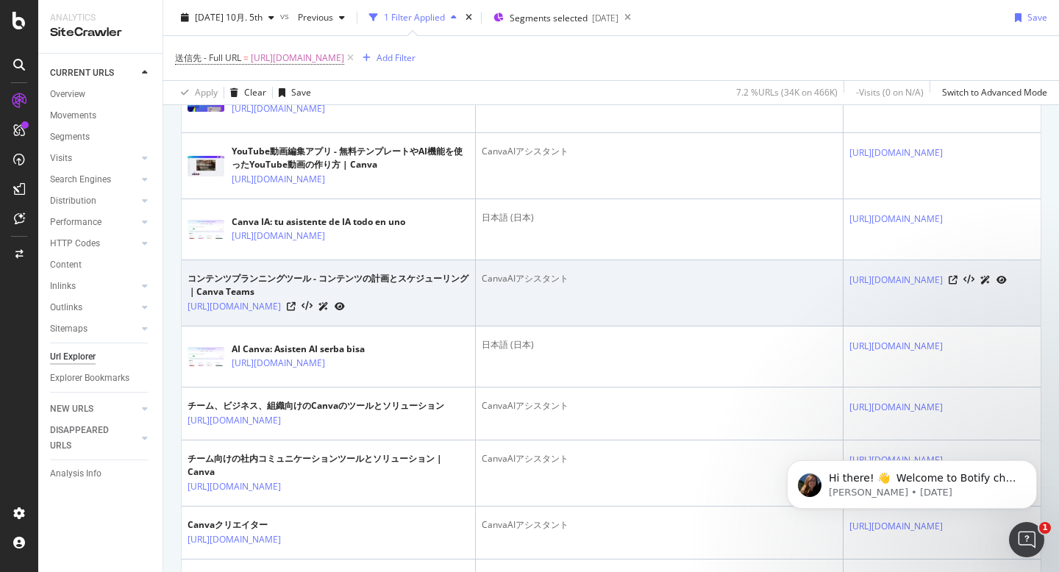
scroll to position [0, 429]
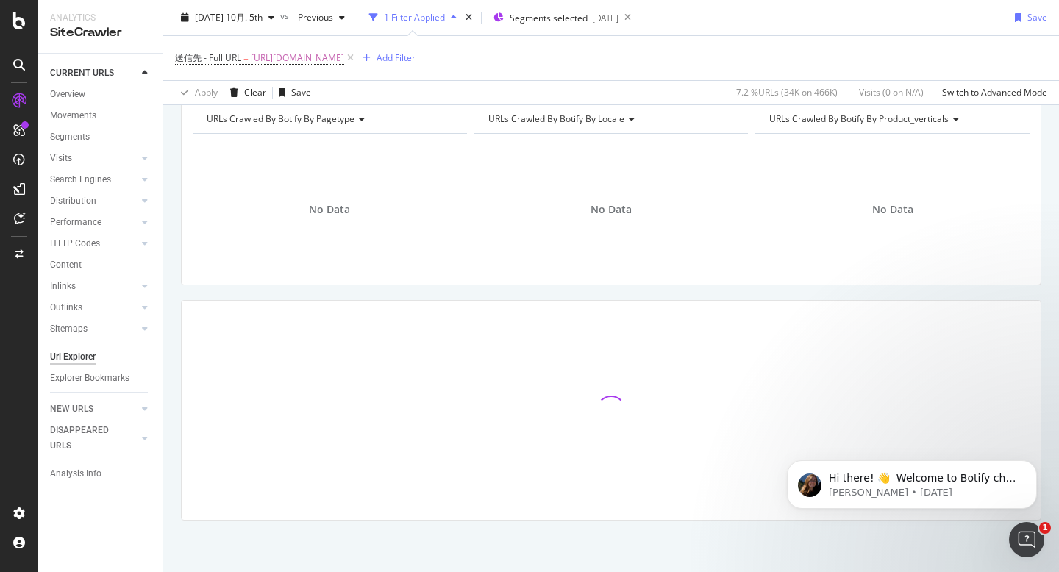
scroll to position [162, 0]
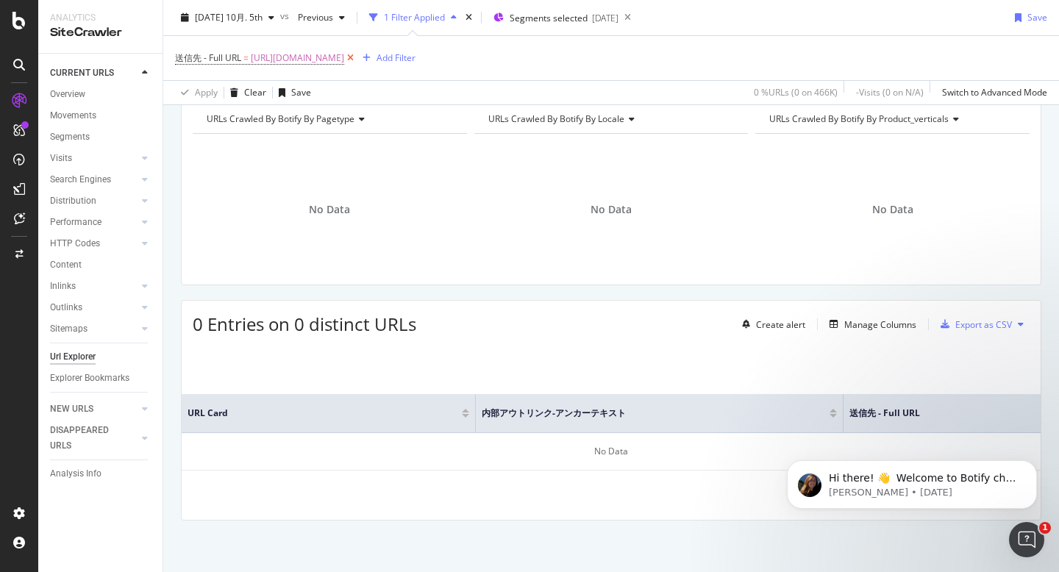
click at [357, 55] on icon at bounding box center [350, 58] width 13 height 15
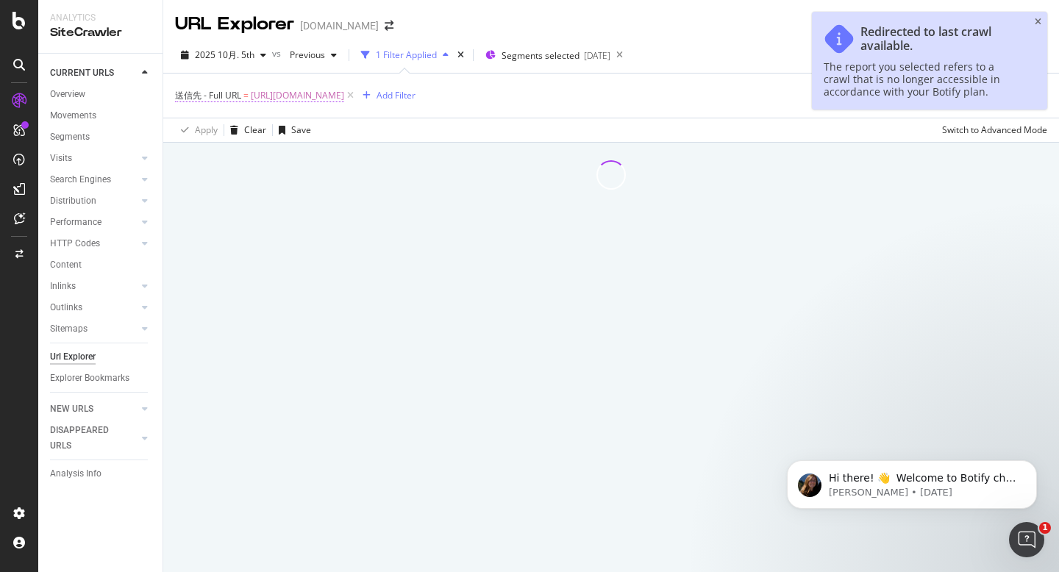
click at [344, 96] on span "[URL][DOMAIN_NAME]" at bounding box center [297, 95] width 93 height 21
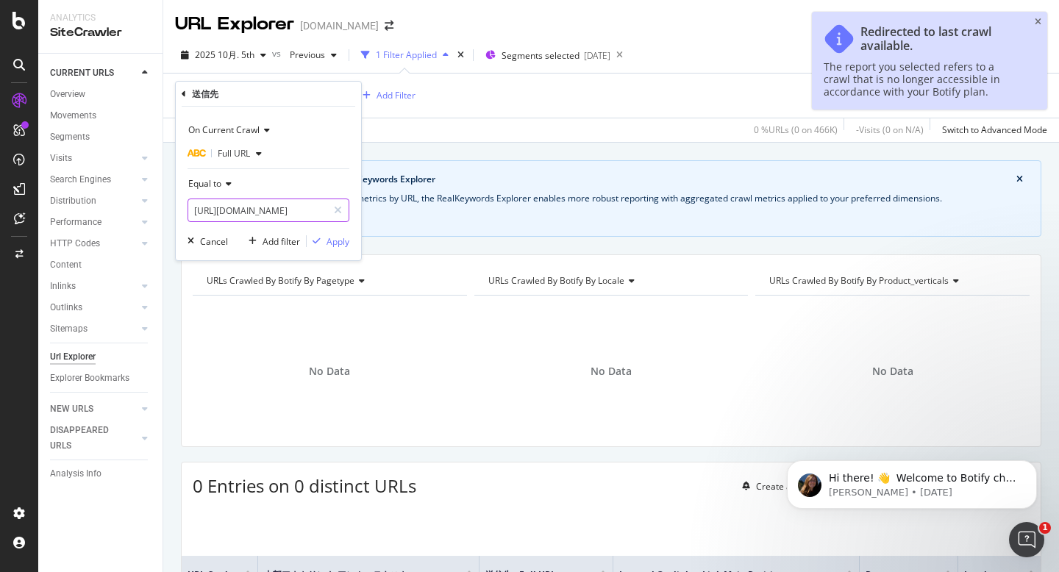
click at [298, 207] on input "[URL][DOMAIN_NAME]" at bounding box center [257, 211] width 139 height 24
paste input "ja_jp/ai-assistant"
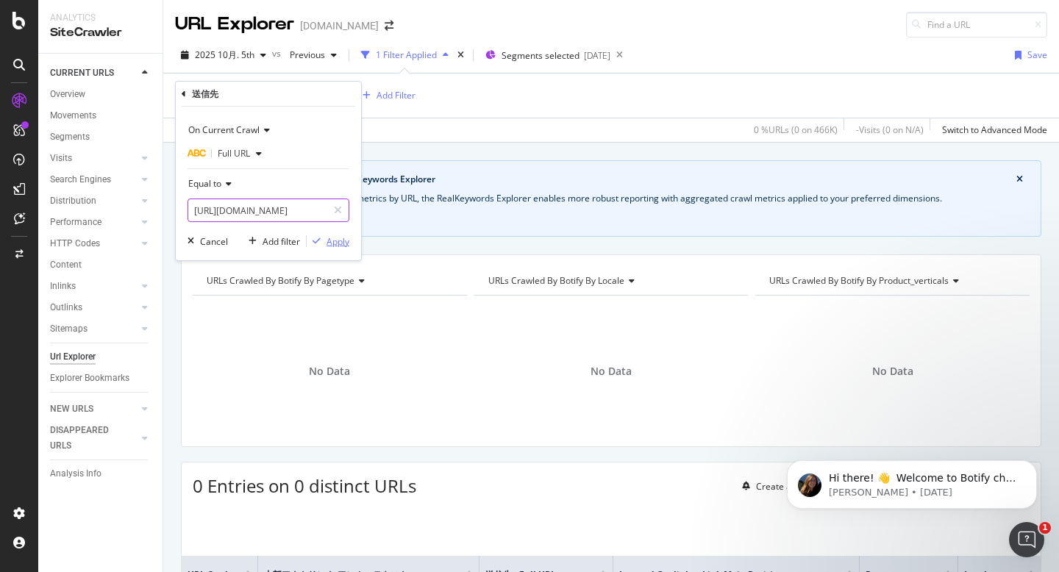
scroll to position [0, 43]
type input "[URL][DOMAIN_NAME]"
click at [338, 242] on div "Apply" at bounding box center [338, 241] width 23 height 13
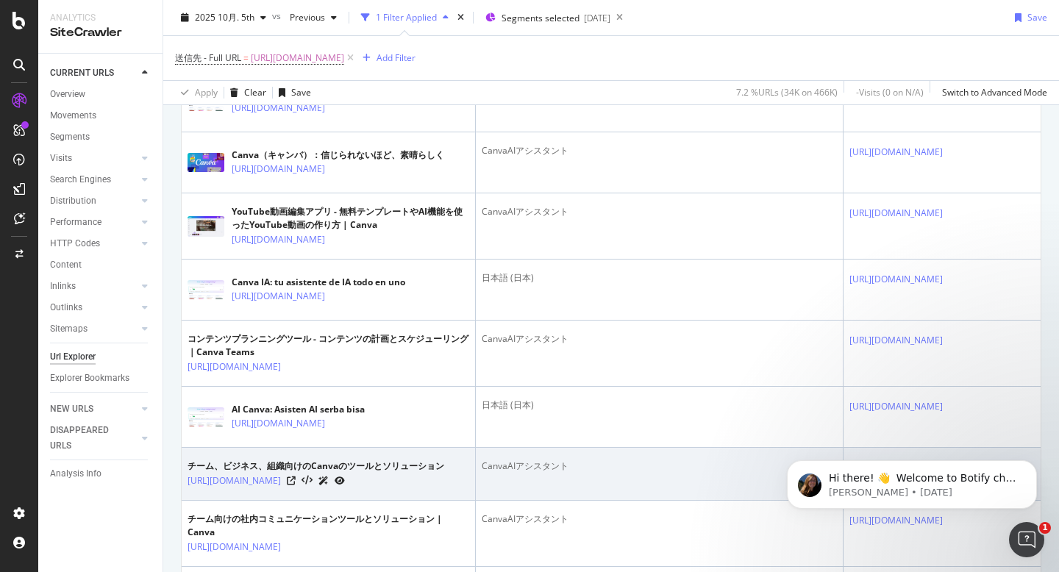
scroll to position [227, 0]
